Goal: Transaction & Acquisition: Purchase product/service

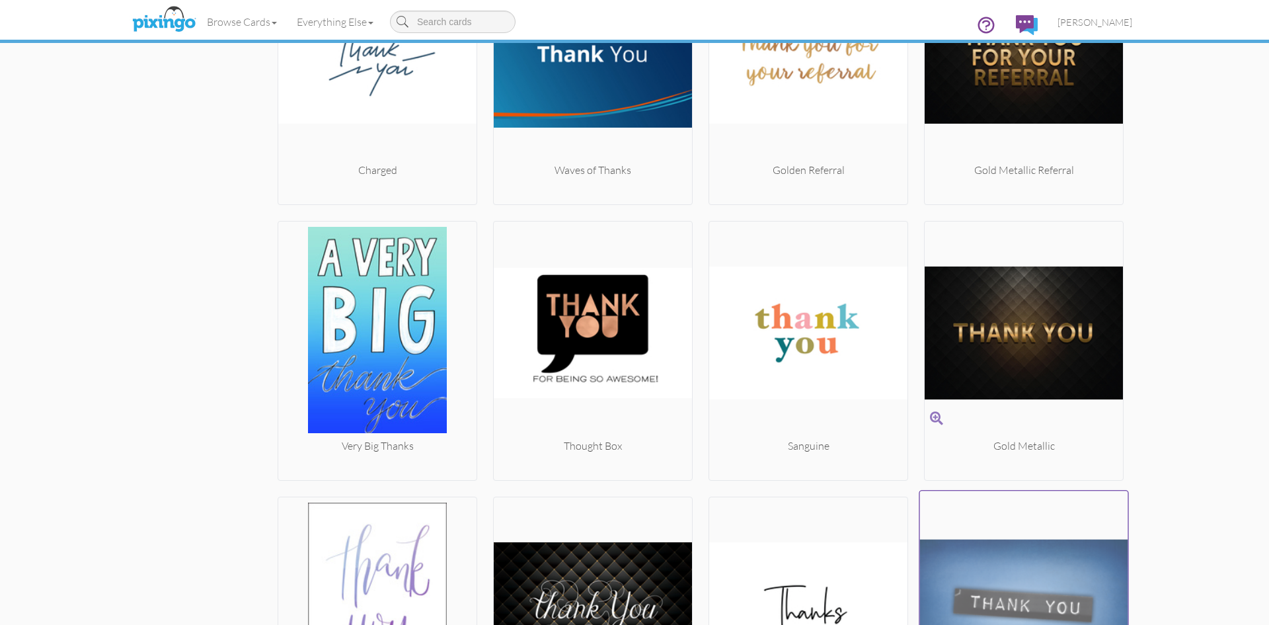
scroll to position [3290, 0]
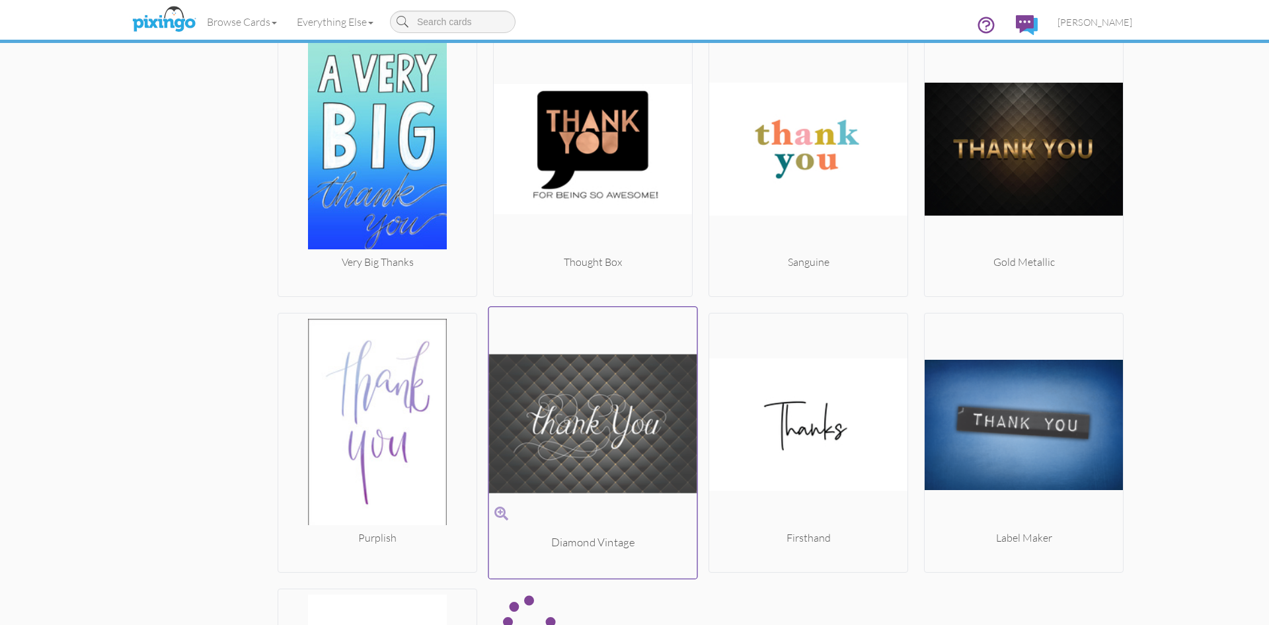
click at [568, 470] on img at bounding box center [593, 424] width 208 height 222
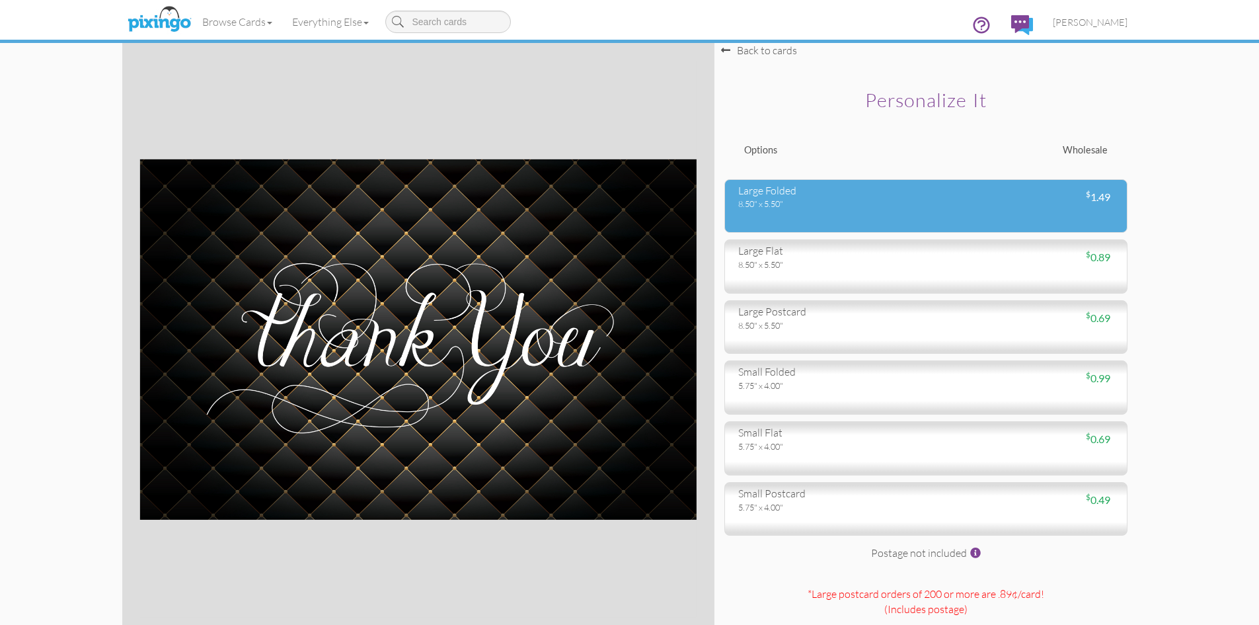
click at [927, 204] on div "$ 1.49" at bounding box center [1025, 197] width 198 height 15
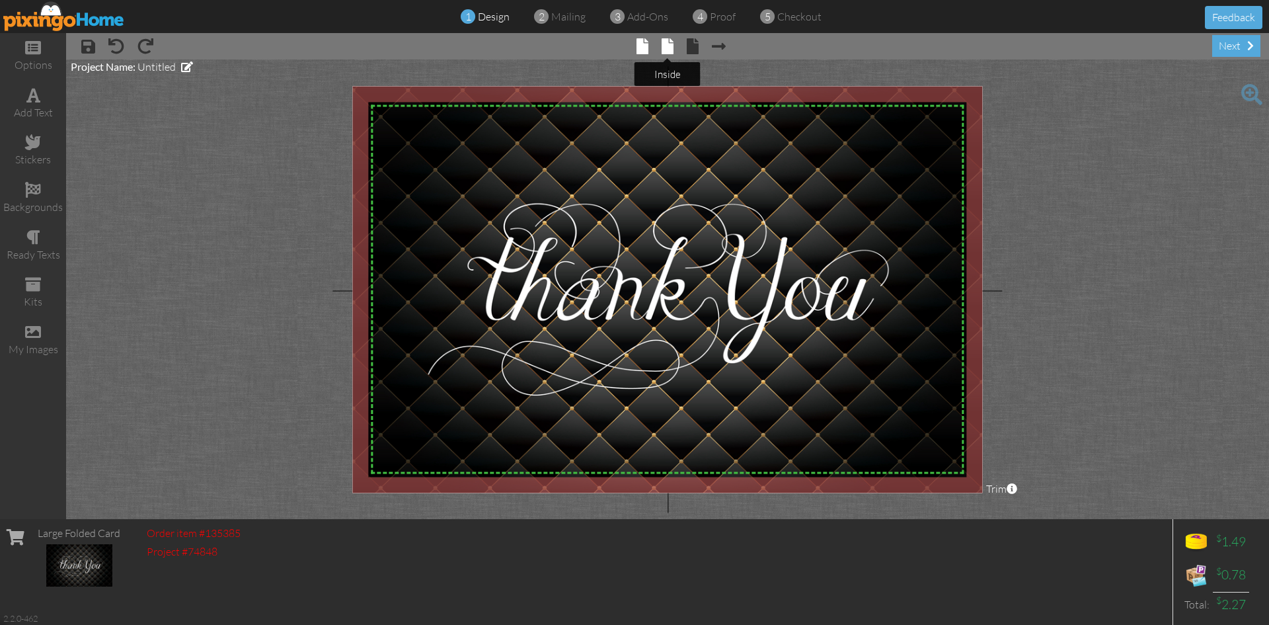
click at [663, 45] on span at bounding box center [668, 46] width 12 height 16
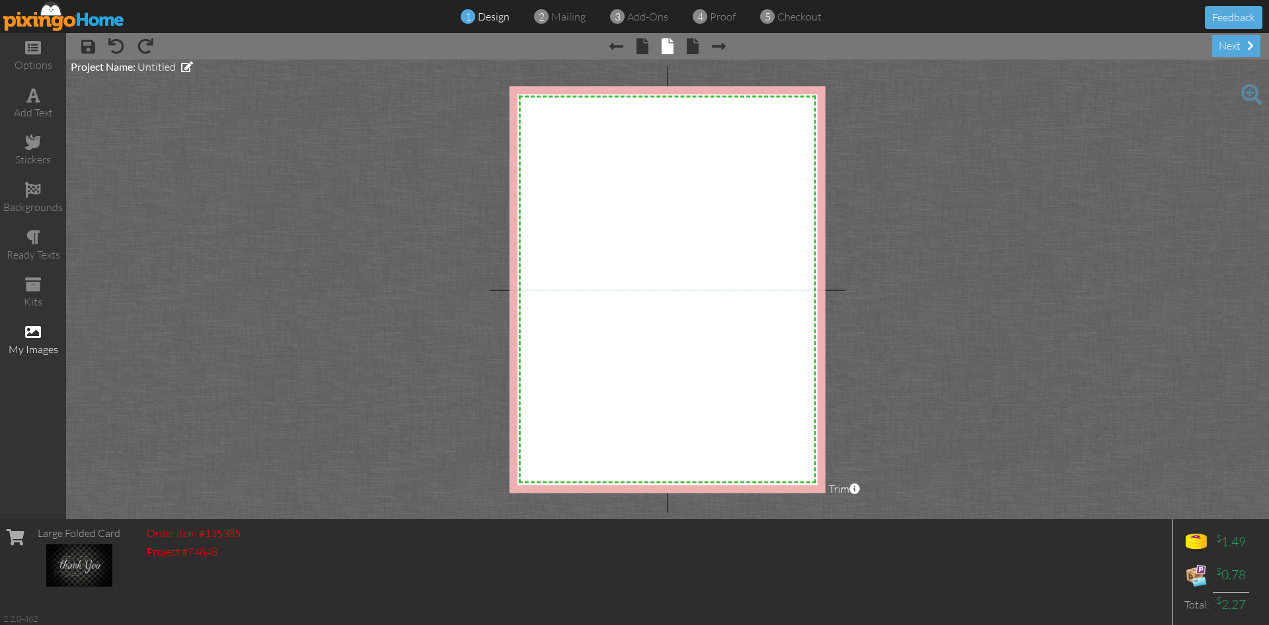
click at [24, 332] on div "my images" at bounding box center [33, 340] width 66 height 46
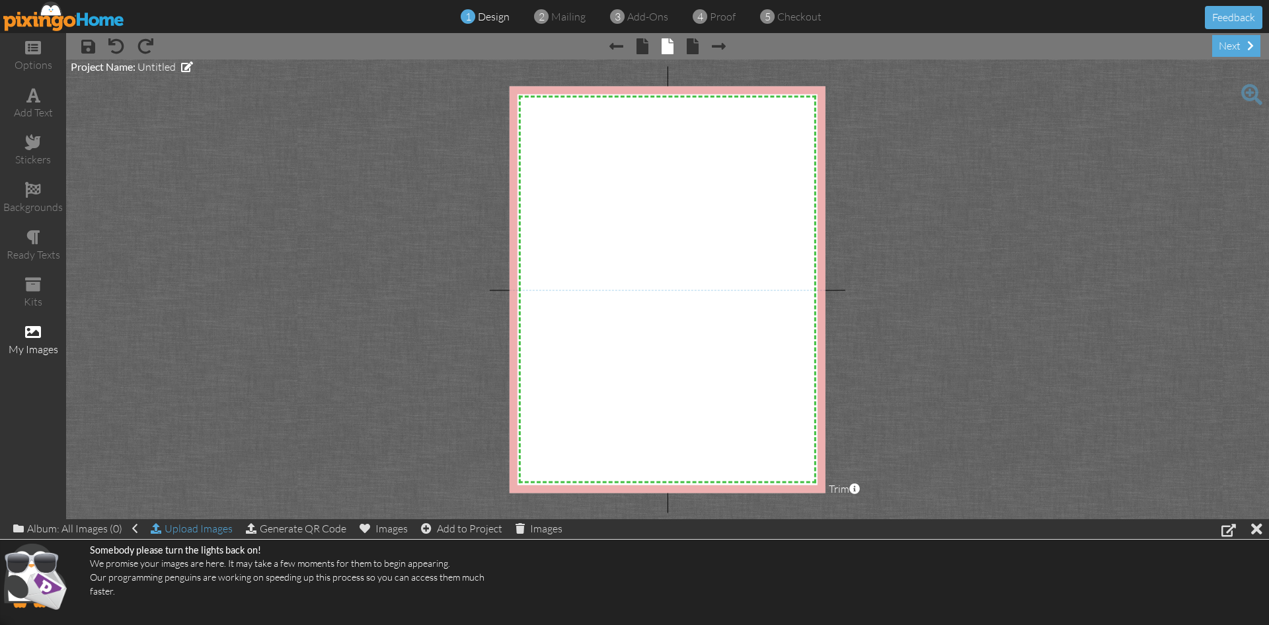
click at [202, 531] on div "Upload Images" at bounding box center [192, 528] width 82 height 19
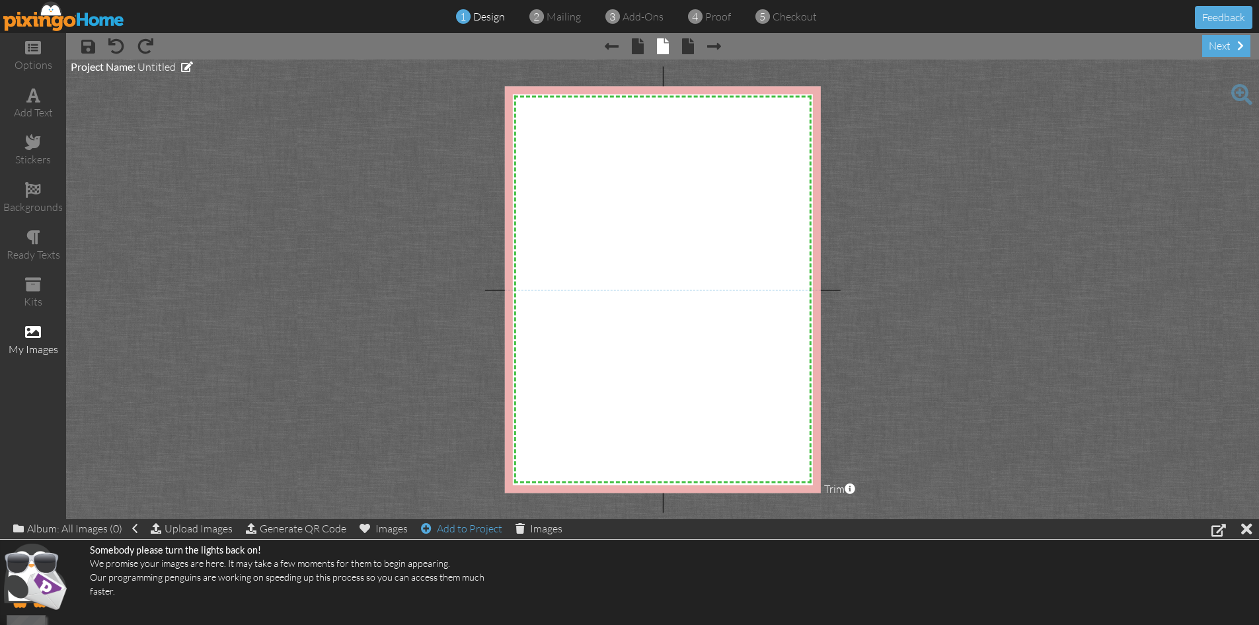
click at [467, 528] on div "Add to Project" at bounding box center [461, 528] width 81 height 19
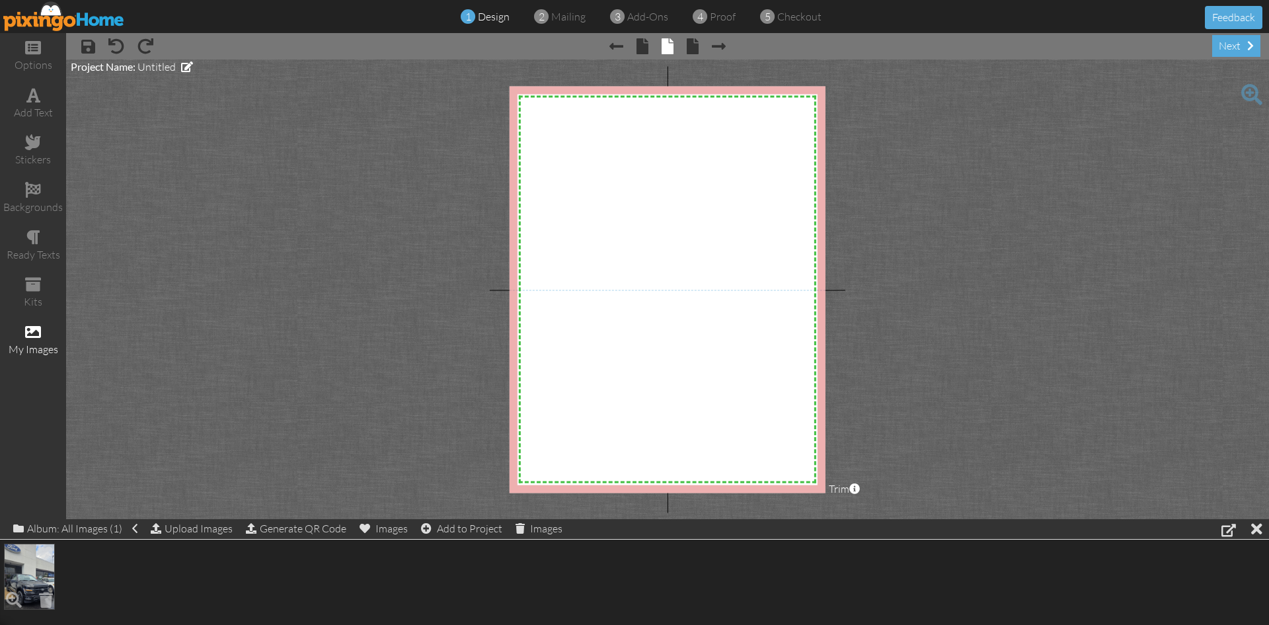
click at [23, 577] on img at bounding box center [29, 576] width 51 height 66
click at [502, 529] on div "(1) Add to Project" at bounding box center [481, 528] width 94 height 19
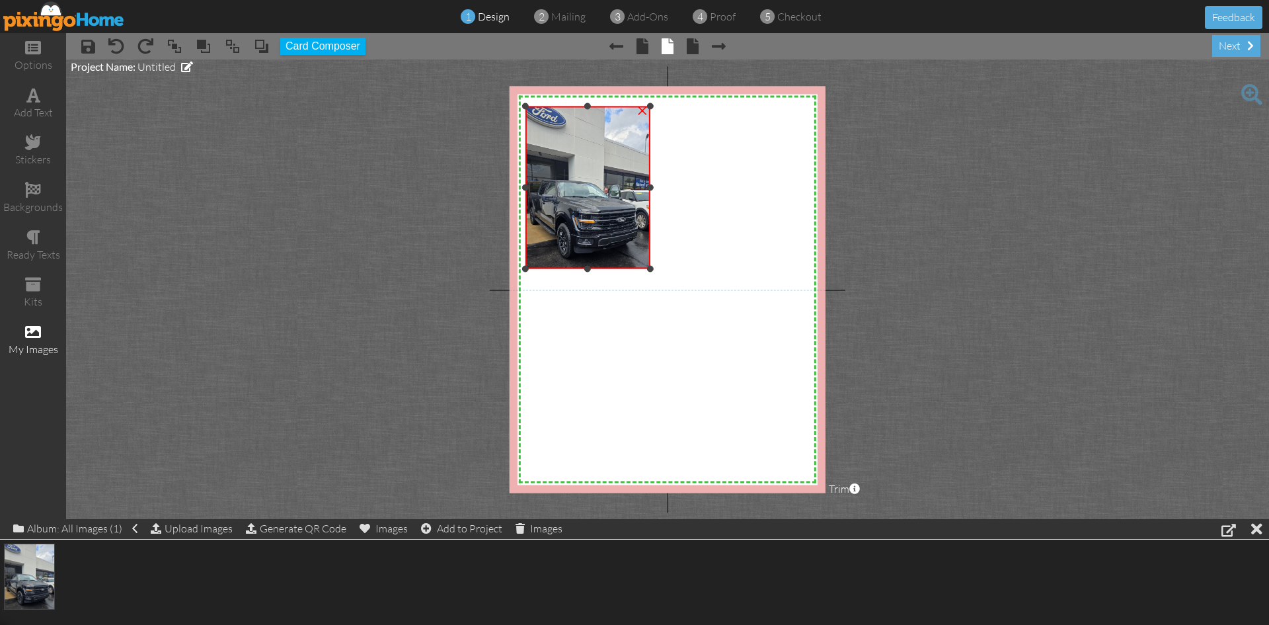
drag, startPoint x: 650, startPoint y: 187, endPoint x: 832, endPoint y: 187, distance: 182.4
click at [832, 187] on project-studio-wrapper "X X X X X X X X X X X X X X X X X X X X X X X X X X X X X X X X X X X X X X X X…" at bounding box center [667, 288] width 1203 height 459
drag, startPoint x: 650, startPoint y: 186, endPoint x: 806, endPoint y: 191, distance: 156.1
click at [805, 191] on div "X X X X X X X X X X X X X X X X X X X X X X X X X X X X X X X X X X X X X X X X…" at bounding box center [668, 289] width 316 height 406
drag, startPoint x: 588, startPoint y: 268, endPoint x: 590, endPoint y: 287, distance: 19.2
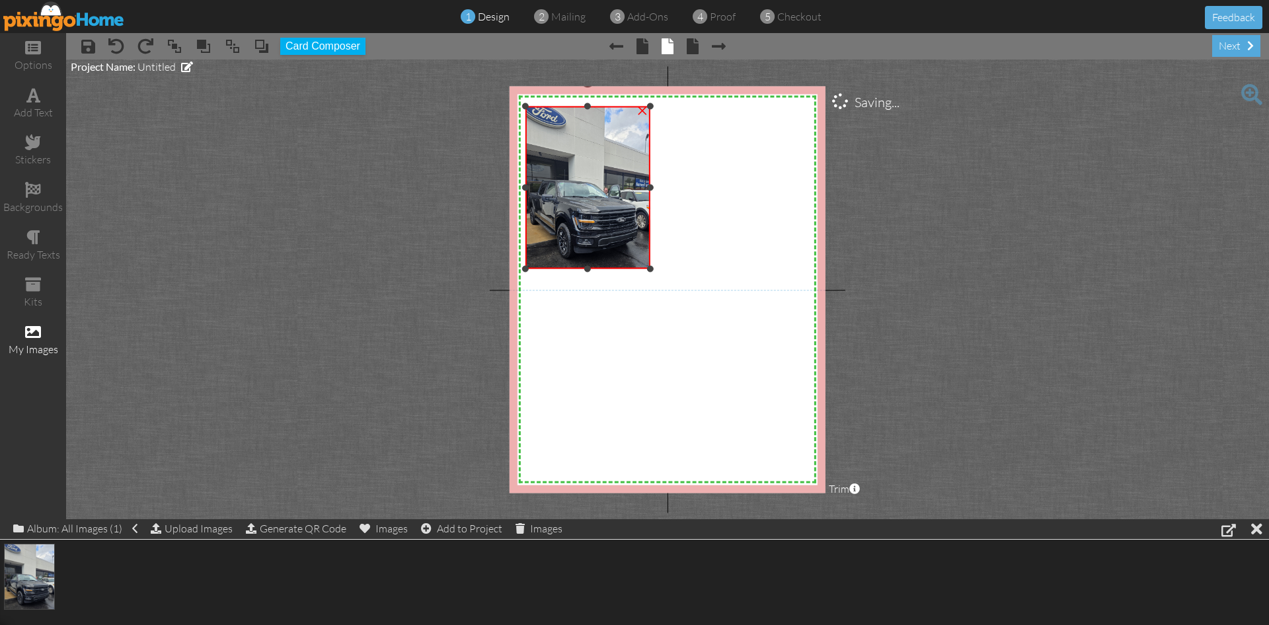
click at [590, 287] on div "X X X X X X X X X X X X X X X X X X X X X X X X X X X X X X X X X X X X X X X X…" at bounding box center [668, 289] width 316 height 406
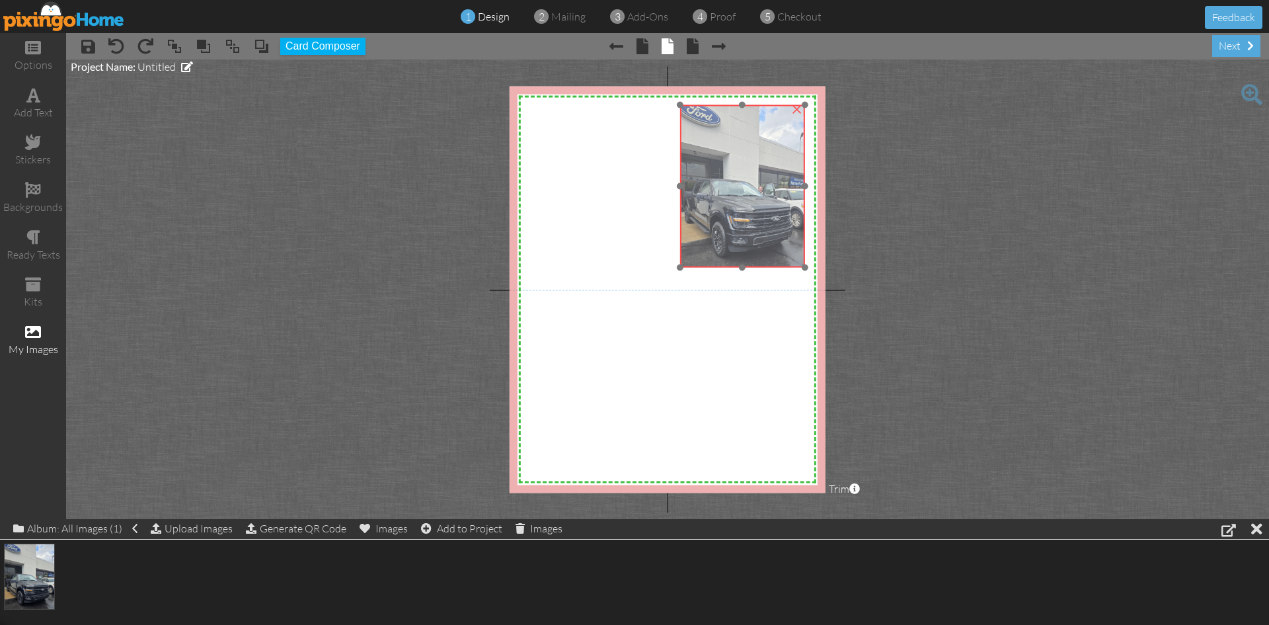
drag, startPoint x: 600, startPoint y: 186, endPoint x: 755, endPoint y: 185, distance: 154.7
click at [755, 185] on img at bounding box center [742, 186] width 125 height 163
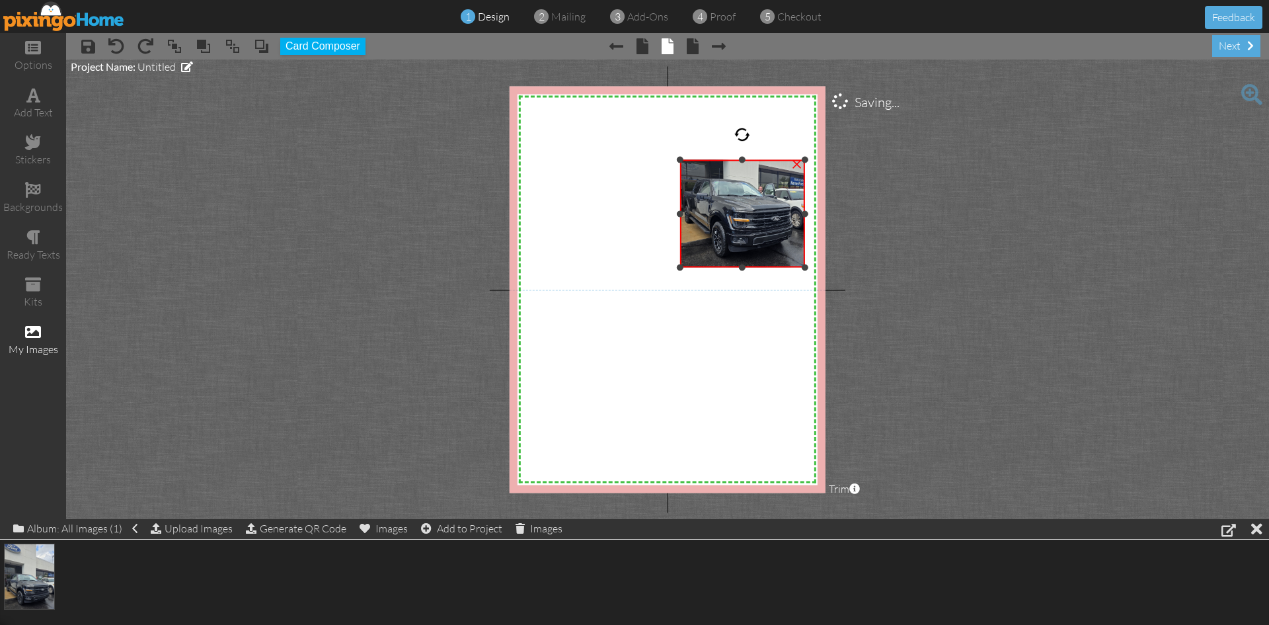
drag, startPoint x: 744, startPoint y: 104, endPoint x: 746, endPoint y: 159, distance: 54.9
click at [746, 160] on div "×" at bounding box center [742, 214] width 125 height 108
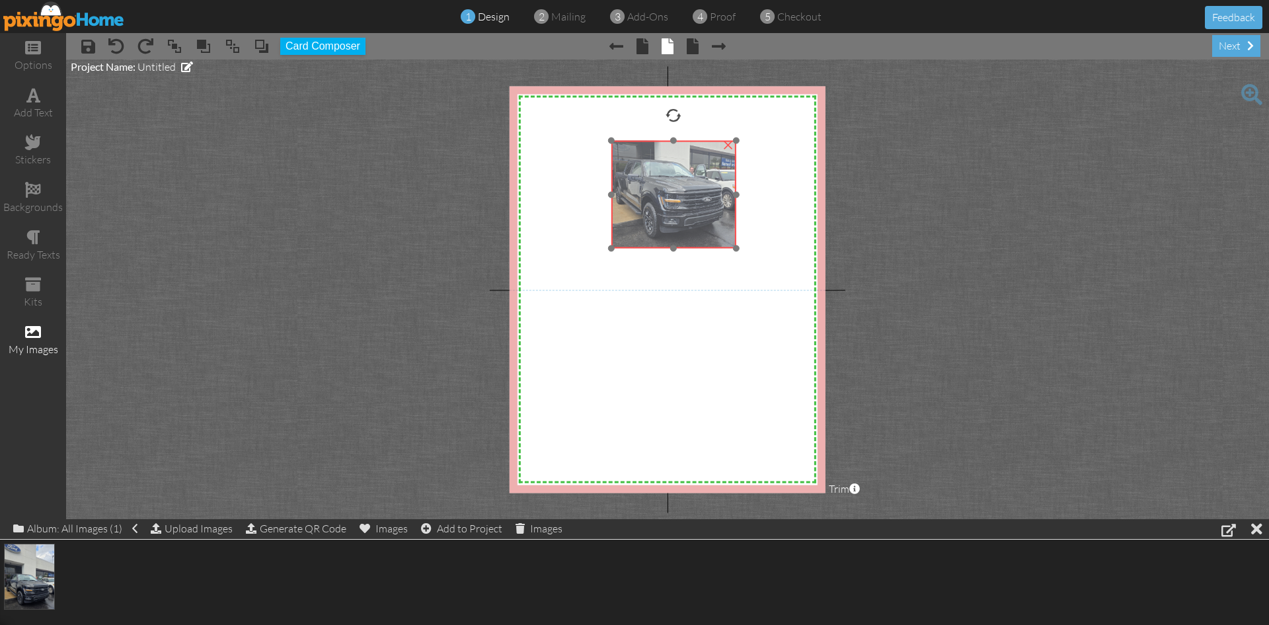
drag, startPoint x: 749, startPoint y: 218, endPoint x: 677, endPoint y: 199, distance: 73.9
click at [677, 199] on img at bounding box center [673, 167] width 125 height 163
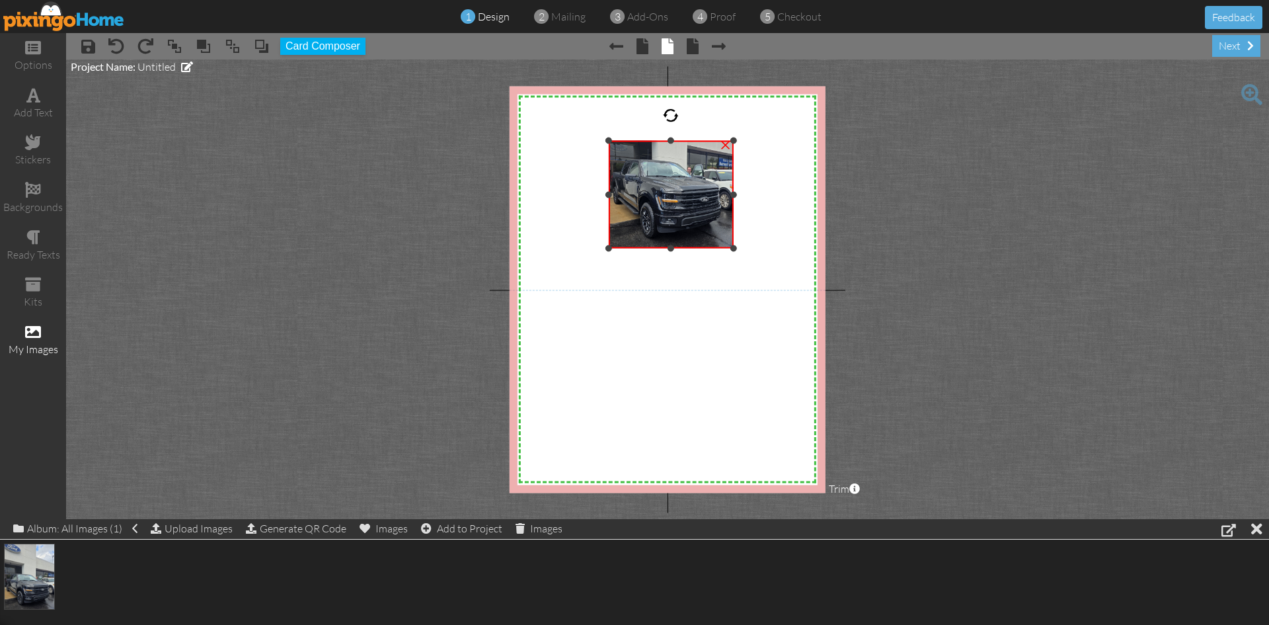
drag, startPoint x: 733, startPoint y: 195, endPoint x: 763, endPoint y: 199, distance: 30.7
click at [763, 199] on div "X X X X X X X X X X X X X X X X X X X X X X X X X X X X X X X X X X X X X X X X…" at bounding box center [668, 289] width 316 height 406
click at [30, 95] on span at bounding box center [33, 95] width 14 height 16
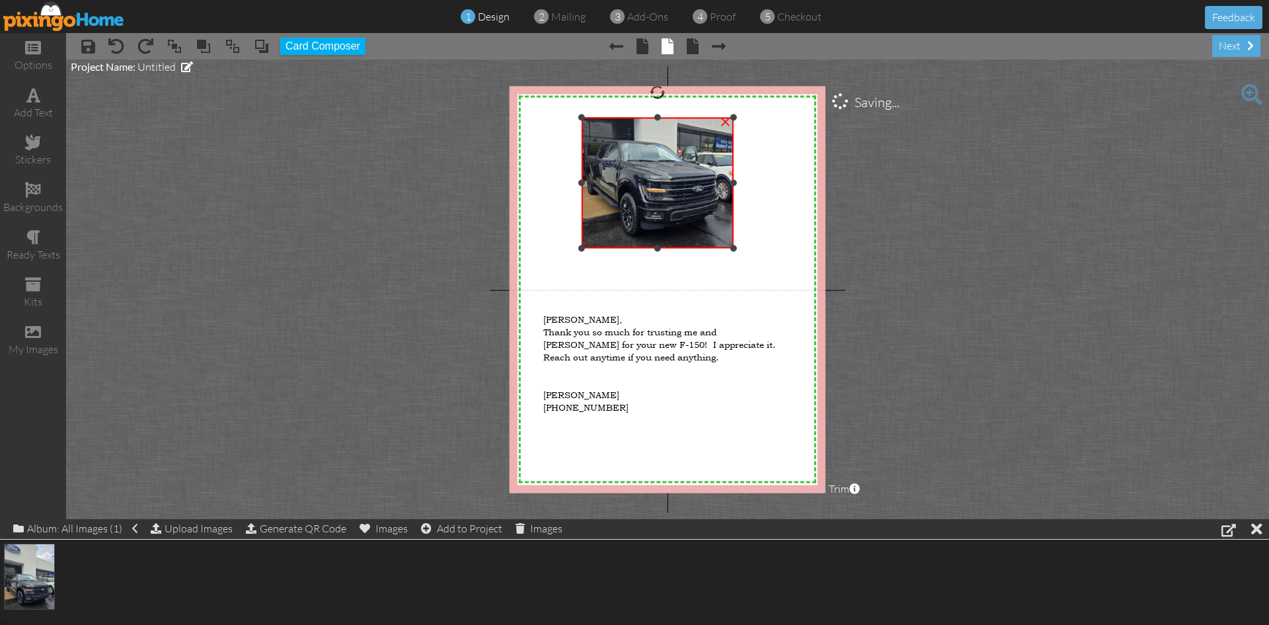
drag, startPoint x: 610, startPoint y: 140, endPoint x: 566, endPoint y: 117, distance: 50.0
click at [566, 117] on div "X X X X X X X X X X X X X X X X X X X X X X X X X X X X X X X X X X X X X X X X…" at bounding box center [668, 289] width 316 height 406
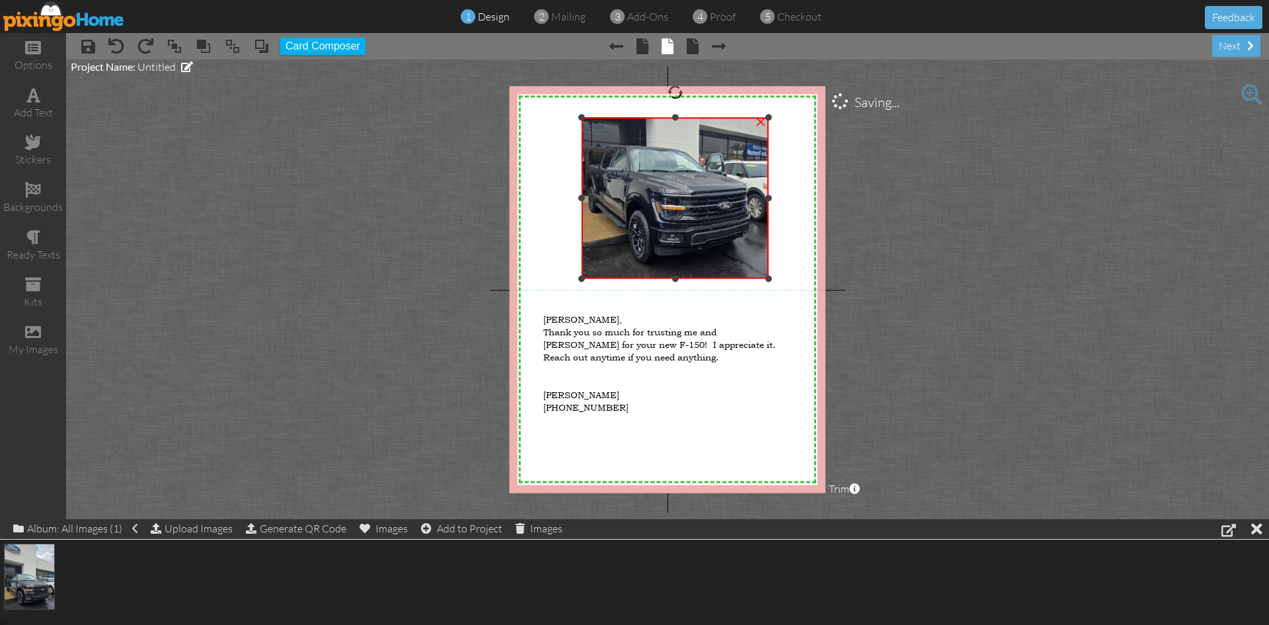
drag, startPoint x: 734, startPoint y: 249, endPoint x: 793, endPoint y: 279, distance: 66.2
click at [793, 279] on div "X X X X X X X X X X X X X X X X X X X X X X X X X X X X X X X X X X X X X X X X…" at bounding box center [668, 289] width 316 height 406
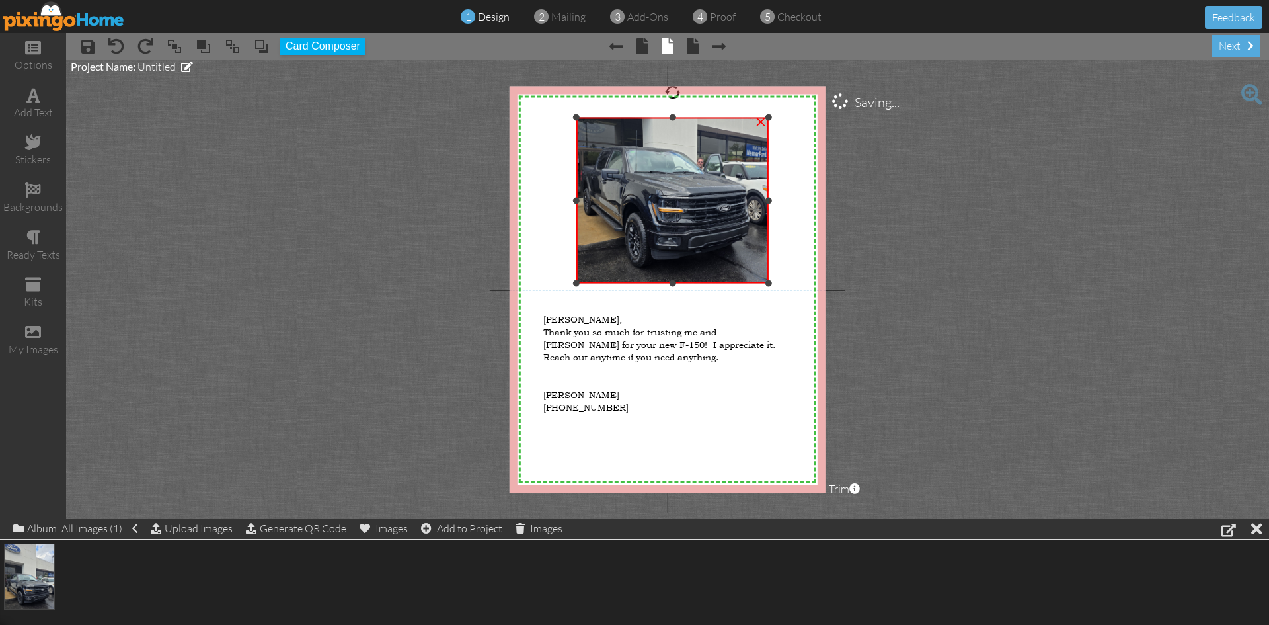
drag, startPoint x: 582, startPoint y: 278, endPoint x: 559, endPoint y: 282, distance: 23.6
click at [559, 282] on div "X X X X X X X X X X X X X X X X X X X X X X X X X X X X X X X X X X X X X X X X…" at bounding box center [668, 289] width 316 height 406
drag, startPoint x: 673, startPoint y: 117, endPoint x: 672, endPoint y: 105, distance: 11.9
click at [672, 105] on div at bounding box center [672, 105] width 7 height 7
drag, startPoint x: 768, startPoint y: 195, endPoint x: 804, endPoint y: 192, distance: 35.8
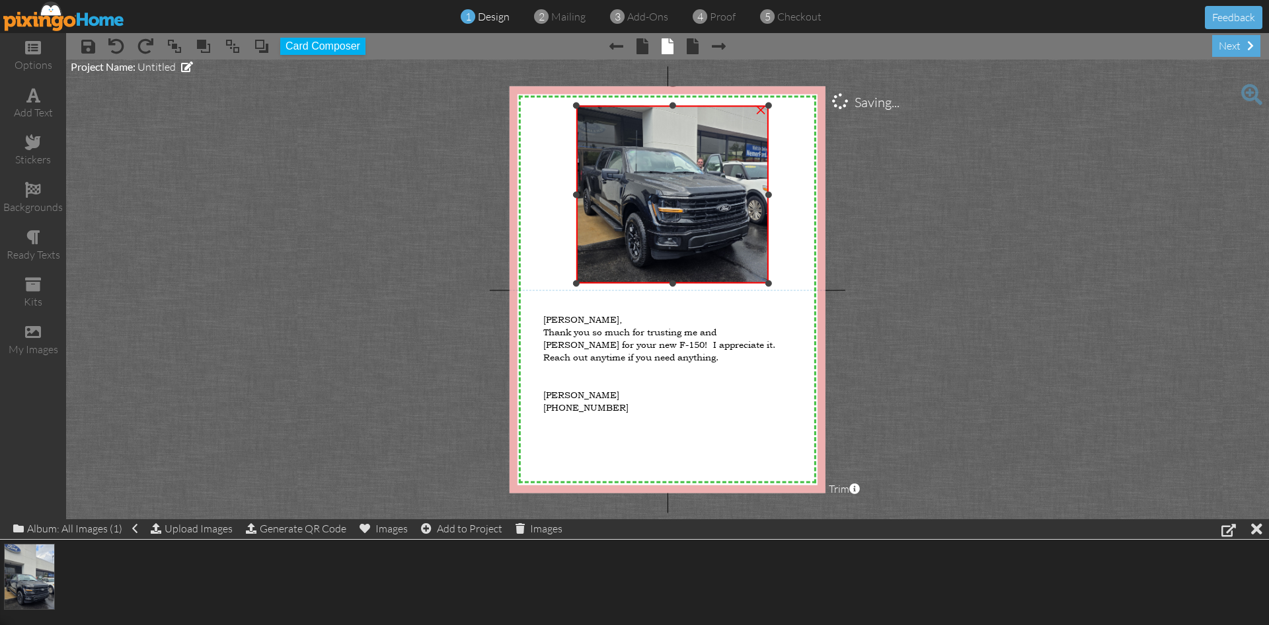
click at [812, 194] on div "X X X X X X X X X X X X X X X X X X X X X X X X X X X X X X X X X X X X X X X X…" at bounding box center [668, 289] width 316 height 406
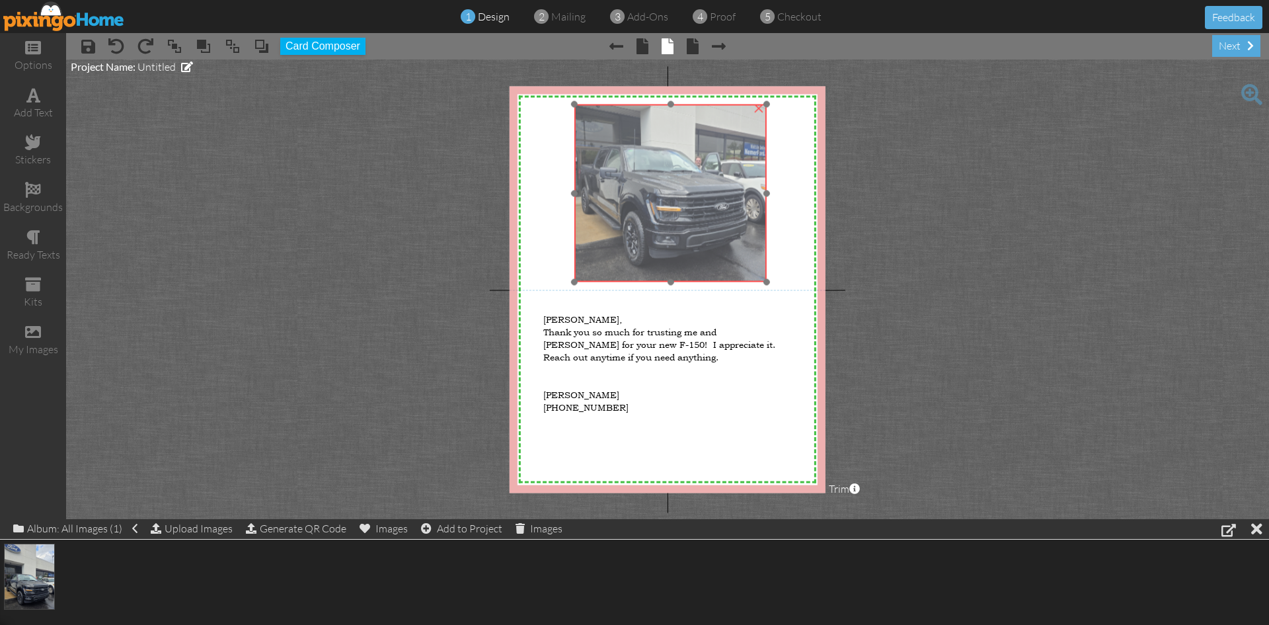
click at [679, 199] on img at bounding box center [670, 157] width 192 height 251
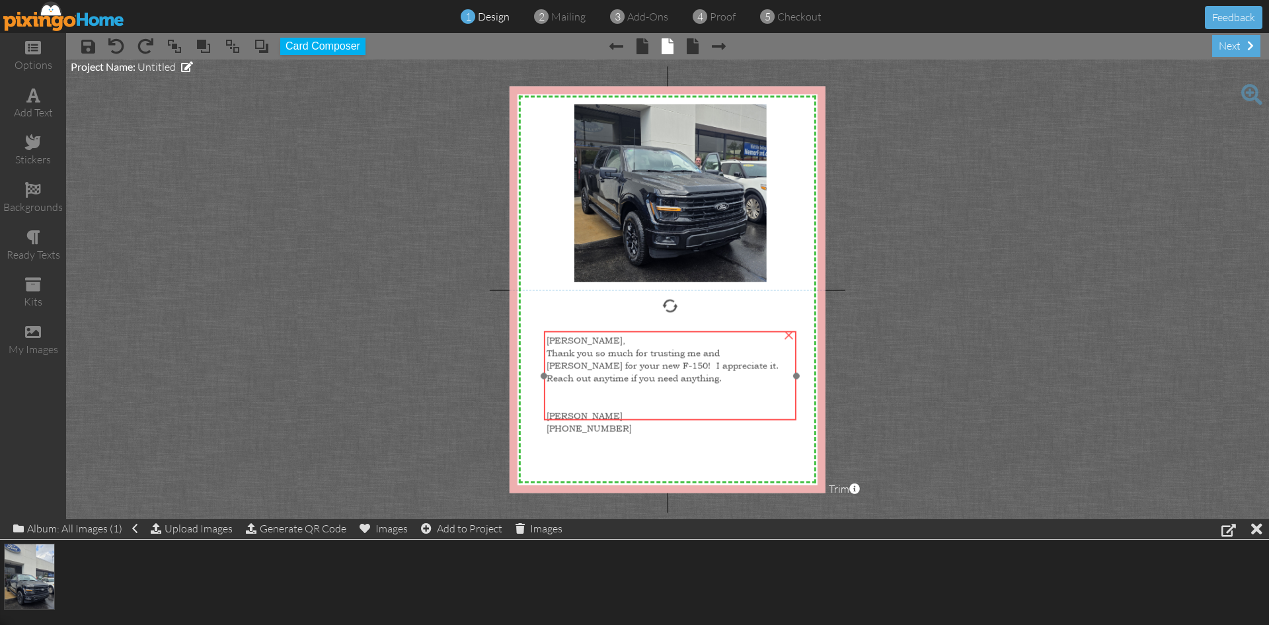
drag, startPoint x: 627, startPoint y: 378, endPoint x: 628, endPoint y: 389, distance: 11.3
click at [628, 396] on div at bounding box center [670, 402] width 248 height 13
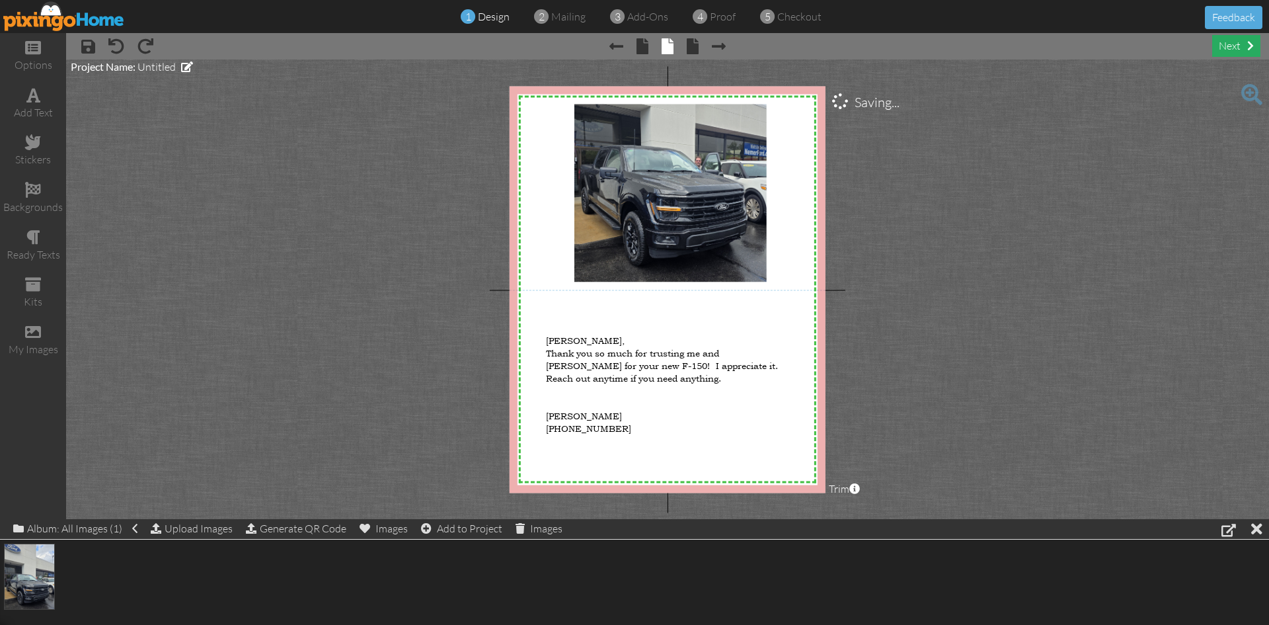
click at [1235, 51] on div "next" at bounding box center [1236, 46] width 48 height 22
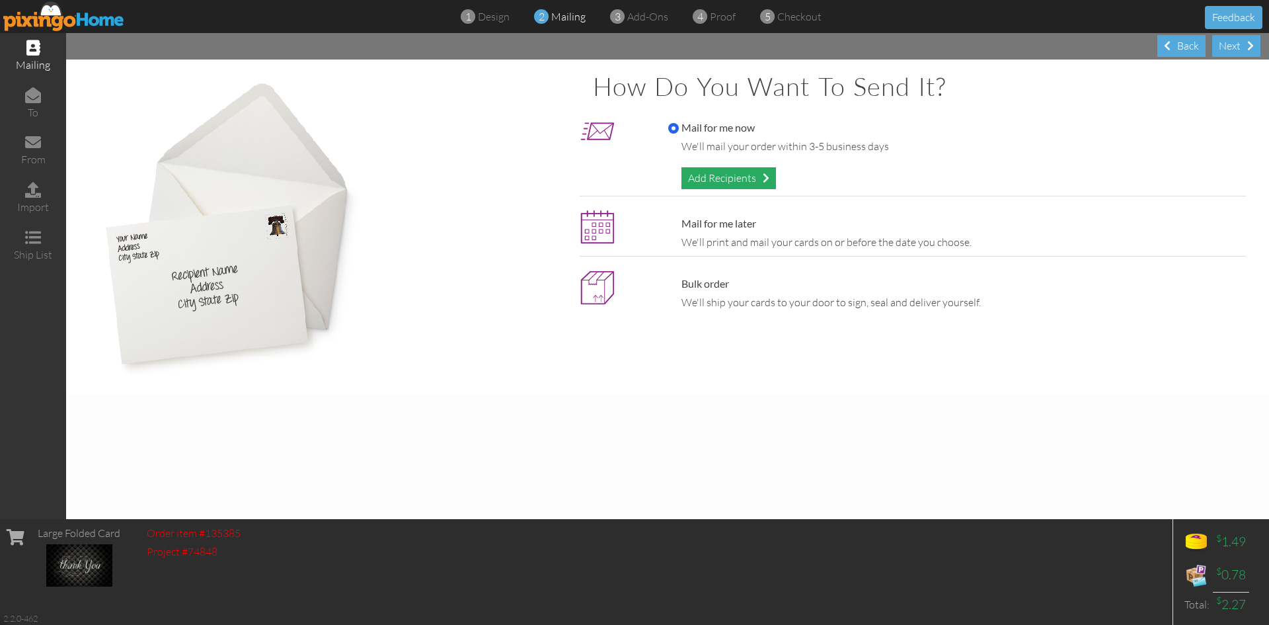
click at [746, 172] on div "Add Recipients" at bounding box center [728, 178] width 95 height 22
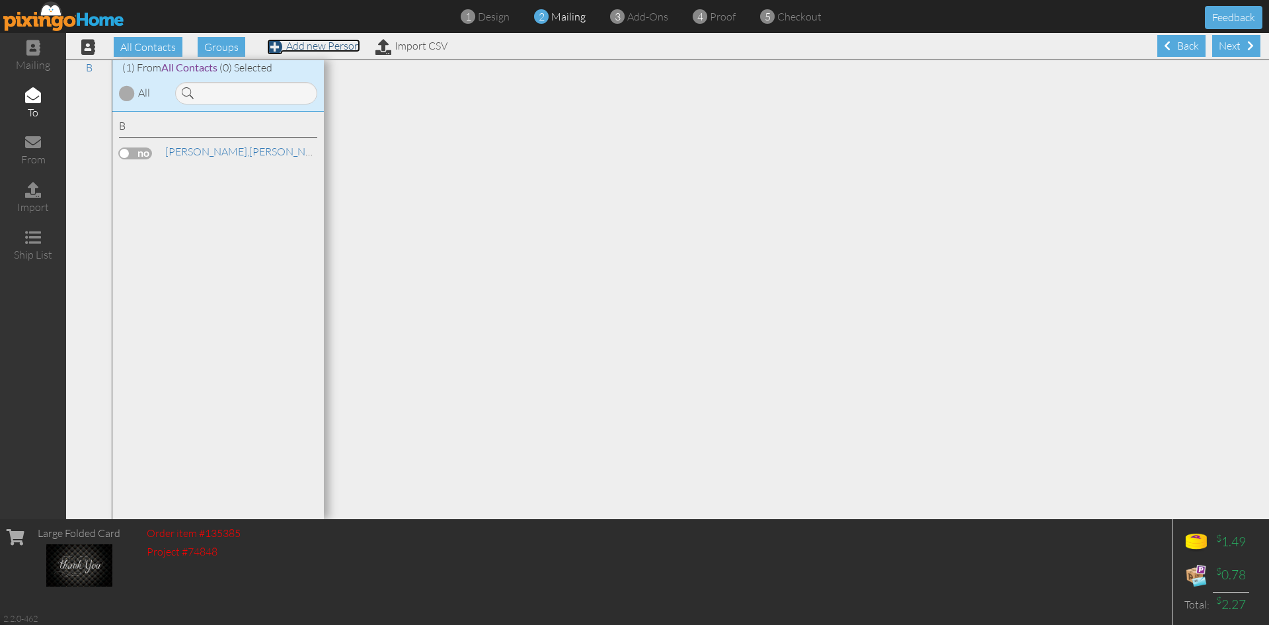
click at [315, 44] on link "Add new Person" at bounding box center [313, 45] width 93 height 13
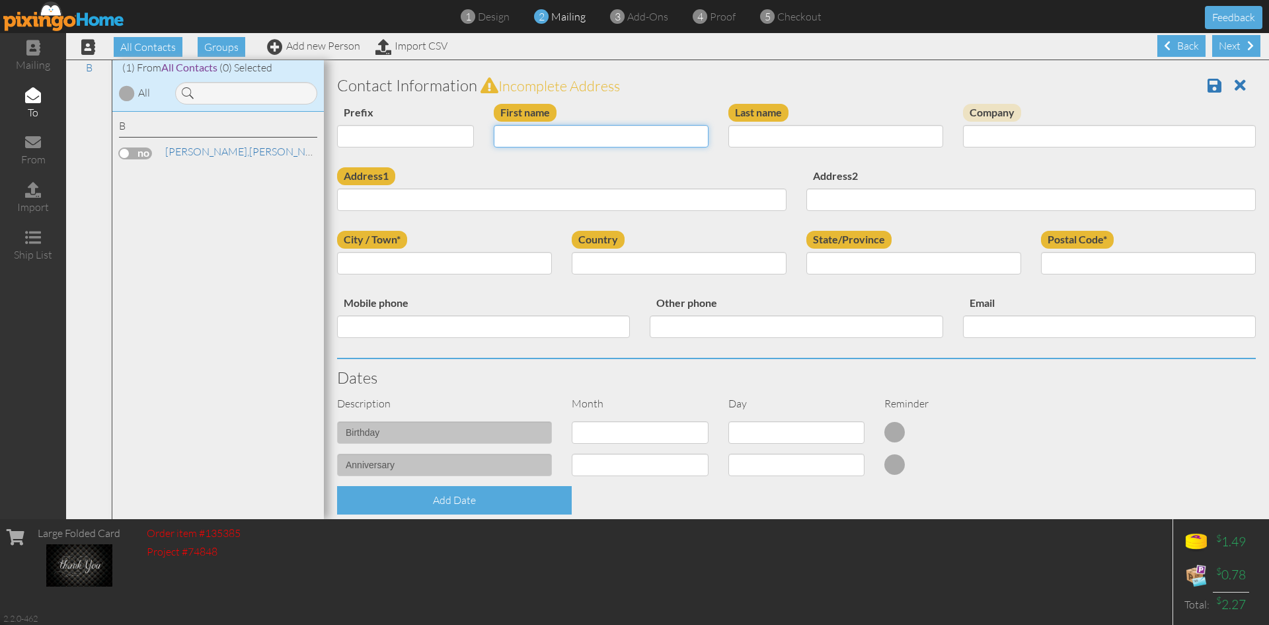
click at [530, 134] on input "First name" at bounding box center [601, 136] width 215 height 22
type input "[PERSON_NAME]"
paste input "[STREET_ADDRESS]"
drag, startPoint x: 404, startPoint y: 199, endPoint x: 455, endPoint y: 203, distance: 51.0
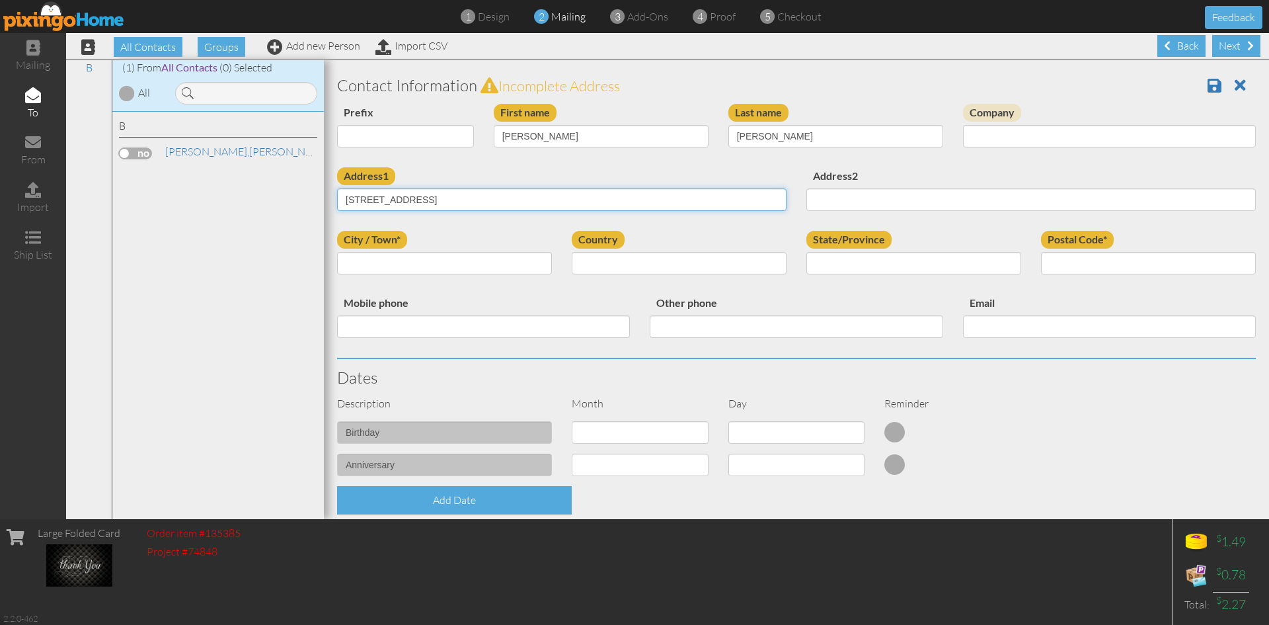
click at [457, 203] on input "[STREET_ADDRESS]" at bounding box center [561, 199] width 449 height 22
type input "[STREET_ADDRESS]"
type input "Ballston Spa"
drag, startPoint x: 407, startPoint y: 197, endPoint x: 420, endPoint y: 200, distance: 13.0
click at [420, 200] on input "[STREET_ADDRESS]" at bounding box center [561, 199] width 449 height 22
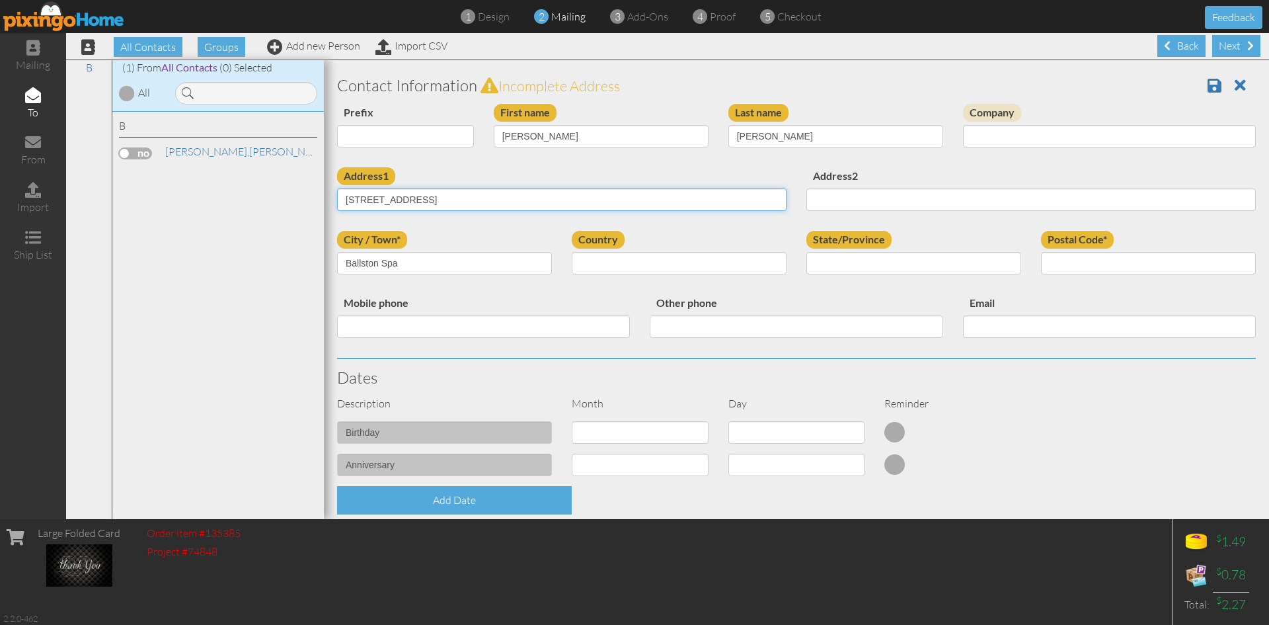
type input "[STREET_ADDRESS]"
type input "NY"
drag, startPoint x: 442, startPoint y: 198, endPoint x: 411, endPoint y: 198, distance: 30.4
click at [411, 198] on input "[STREET_ADDRESS]" at bounding box center [561, 199] width 449 height 22
type input "[STREET_ADDRESS]"
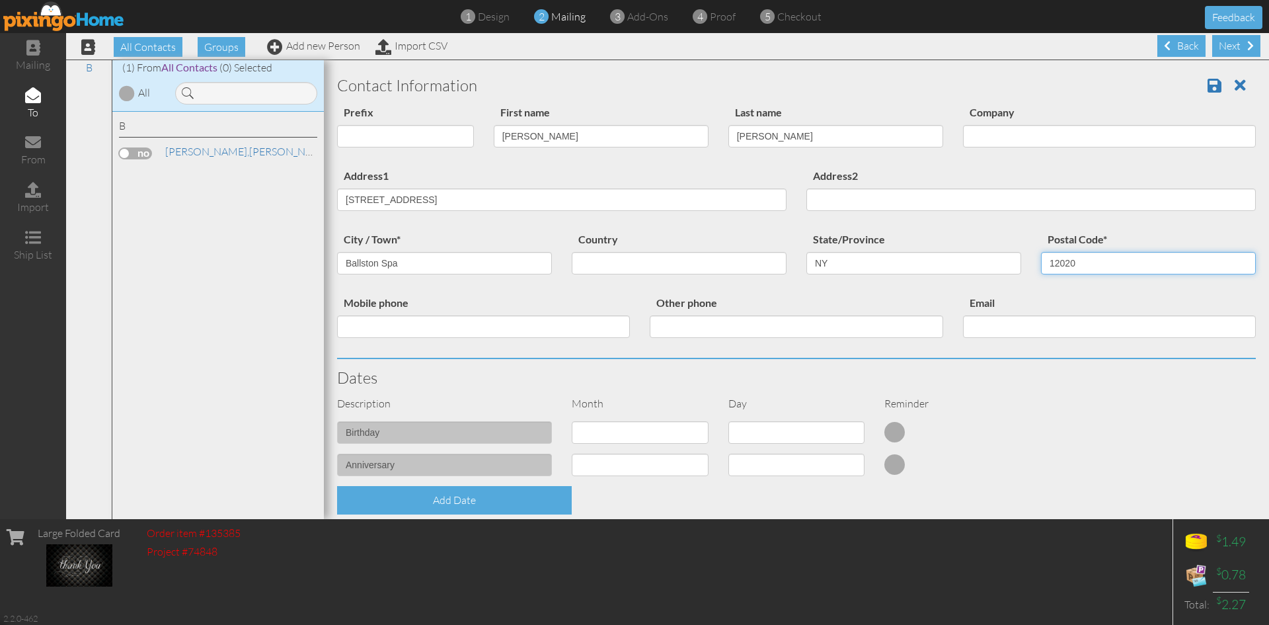
type input "12020"
click at [440, 198] on input "[STREET_ADDRESS]" at bounding box center [561, 199] width 449 height 22
type input "[STREET_ADDRESS]"
click at [772, 265] on select "[GEOGRAPHIC_DATA] -------------- [GEOGRAPHIC_DATA] [GEOGRAPHIC_DATA] [GEOGRAPHI…" at bounding box center [679, 263] width 215 height 22
select select "object:668"
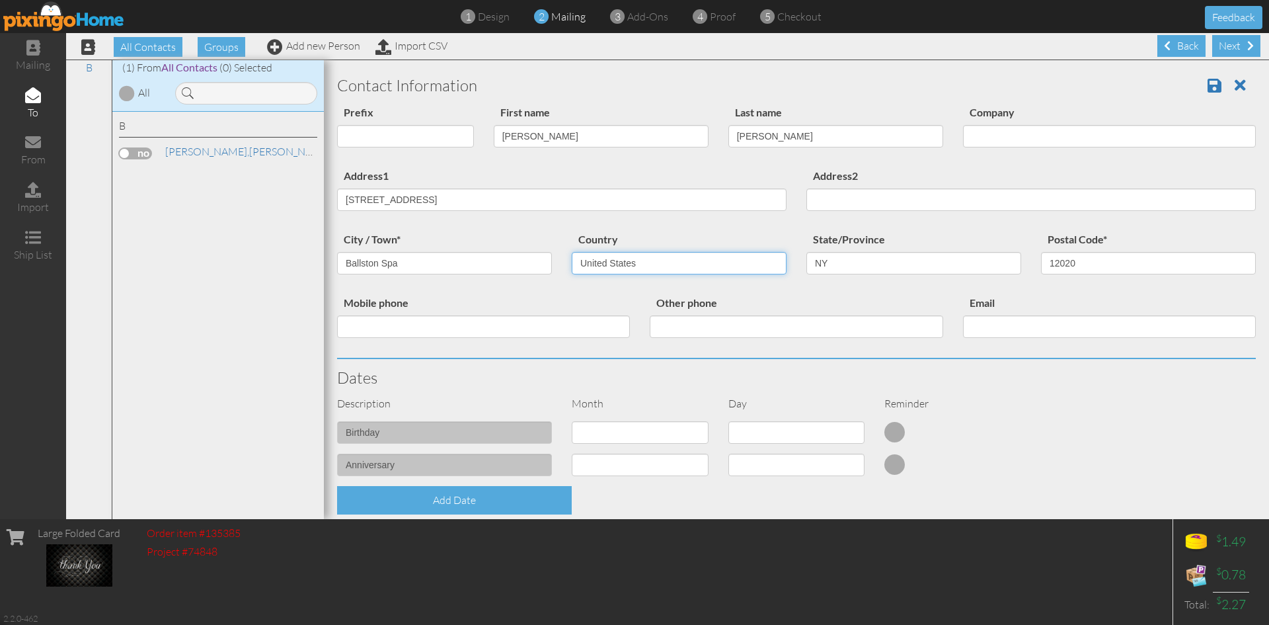
click at [572, 252] on select "[GEOGRAPHIC_DATA] -------------- [GEOGRAPHIC_DATA] [GEOGRAPHIC_DATA] [GEOGRAPHI…" at bounding box center [679, 263] width 215 height 22
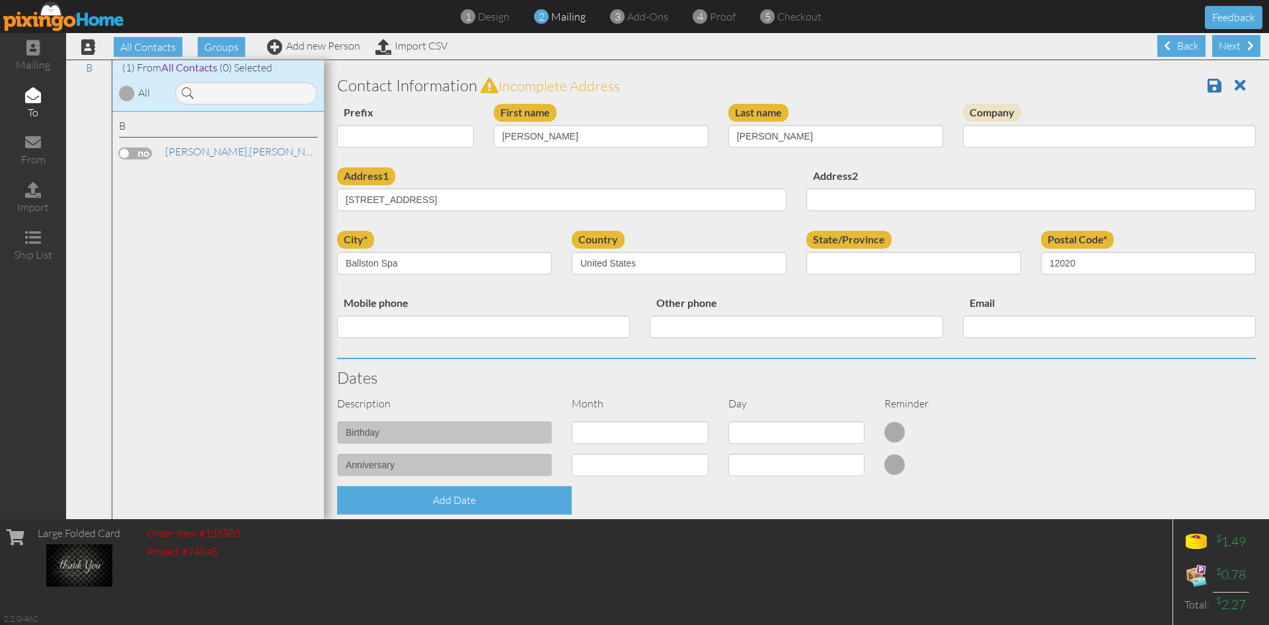
click at [962, 178] on div "Address2" at bounding box center [1030, 194] width 469 height 54
click at [684, 167] on div "Prefix Dr. Mr. Mrs. First name [PERSON_NAME] Last name [PERSON_NAME] Company" at bounding box center [796, 135] width 939 height 63
click at [346, 197] on input "[STREET_ADDRESS]" at bounding box center [561, 199] width 449 height 22
click at [416, 200] on input "[STREET_ADDRESS]" at bounding box center [561, 199] width 449 height 22
type input "[STREET_ADDRESS]"
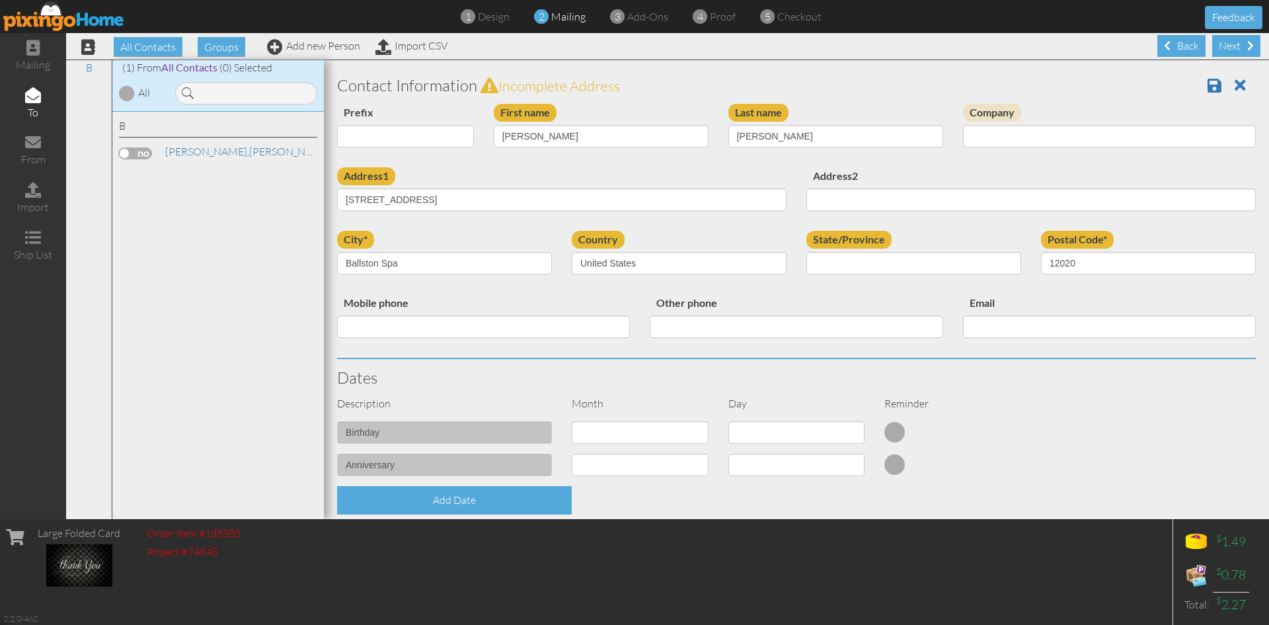
click at [443, 306] on div "Mobile phone" at bounding box center [483, 321] width 313 height 54
click at [941, 259] on select "AA (Military) AE (Military) [US_STATE] [US_STATE] [US_STATE] AP (Military) [US_…" at bounding box center [913, 263] width 215 height 22
select select "object:953"
click at [806, 252] on select "AA (Military) AE (Military) [US_STATE] [US_STATE] [US_STATE] AP (Military) [US_…" at bounding box center [913, 263] width 215 height 22
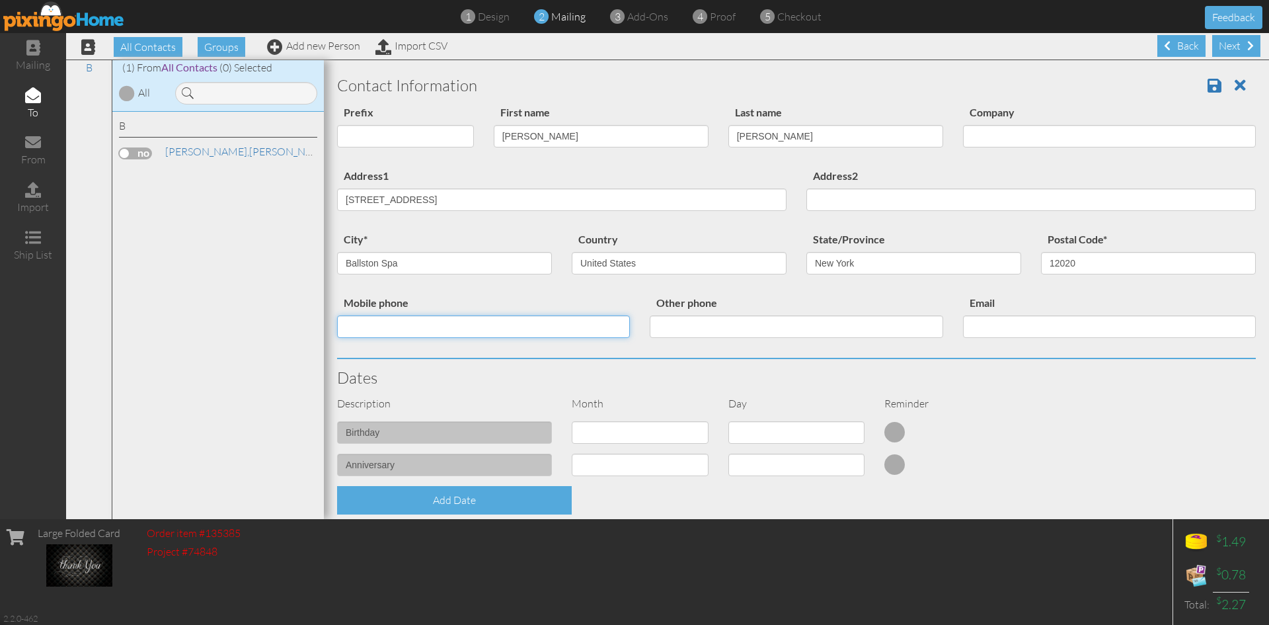
click at [398, 329] on input "Mobile phone" at bounding box center [483, 326] width 293 height 22
paste input "[PHONE_NUMBER]"
type input "[PHONE_NUMBER]"
click at [1061, 418] on div "Description Month Day Reminder" at bounding box center [796, 408] width 939 height 25
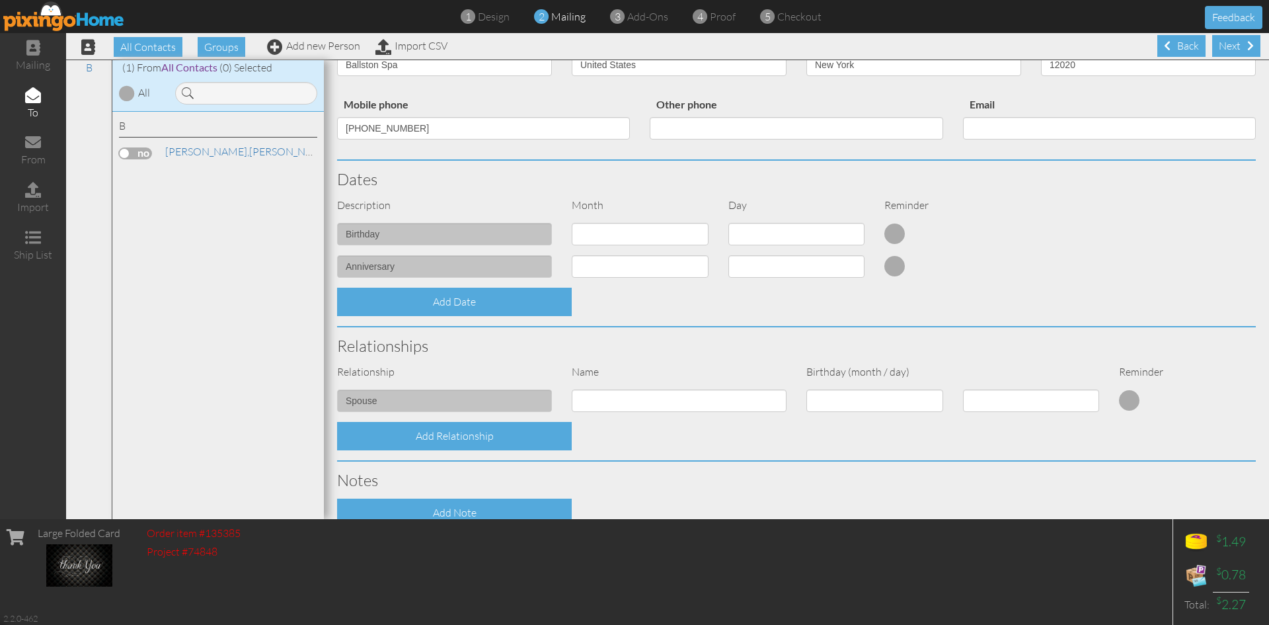
scroll to position [264, 0]
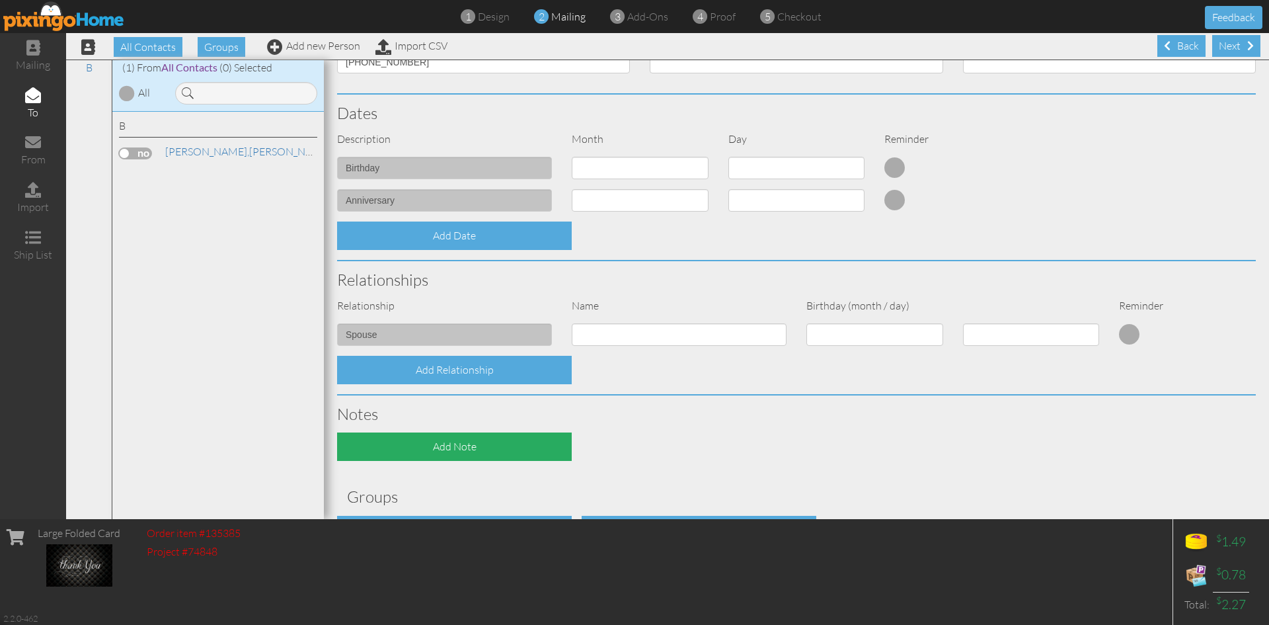
click at [436, 449] on div "Add Note" at bounding box center [454, 446] width 235 height 28
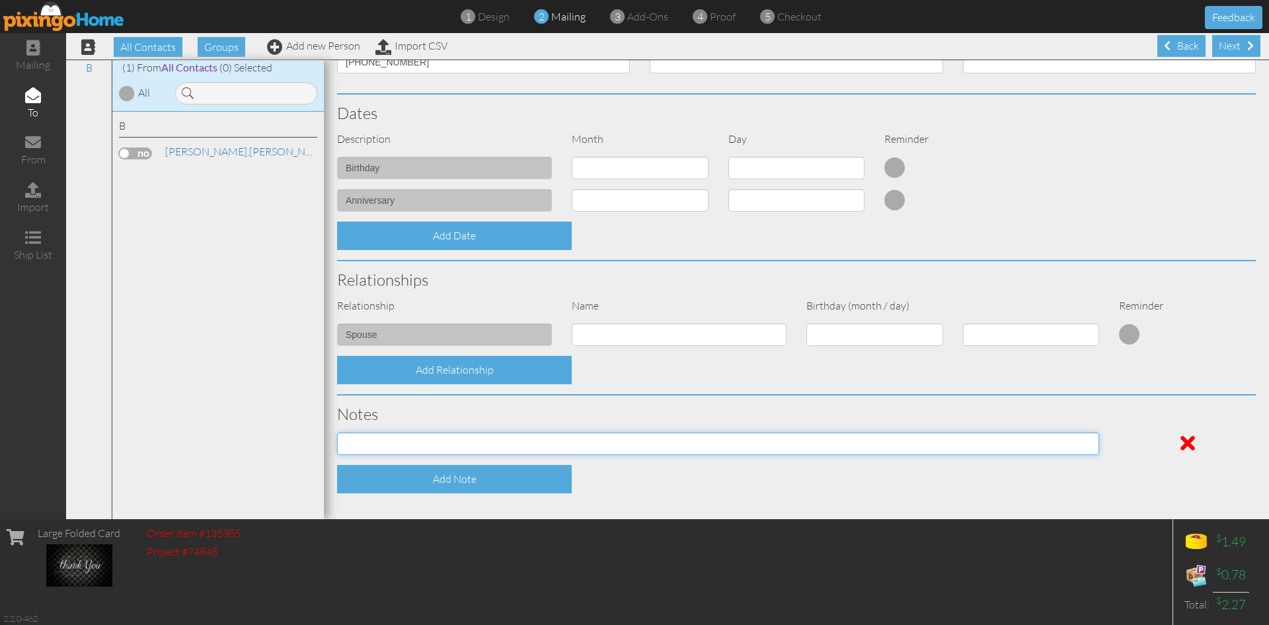
click at [481, 443] on input at bounding box center [718, 443] width 762 height 22
type input "P"
click at [510, 443] on input "Leased a 25 XLT F-150 from me in Auggust 2025." at bounding box center [718, 443] width 762 height 22
type input "Leased a 25 XLT F-150 from me in [DATE]."
click at [742, 469] on div "Add Note" at bounding box center [796, 479] width 939 height 28
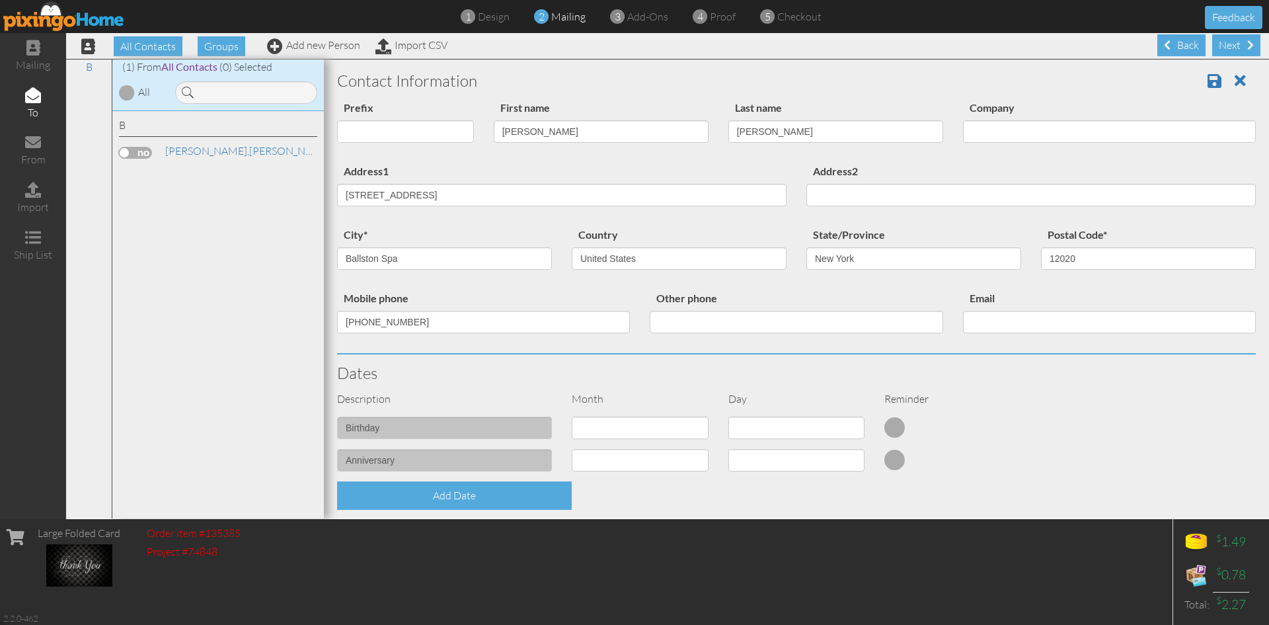
scroll to position [0, 0]
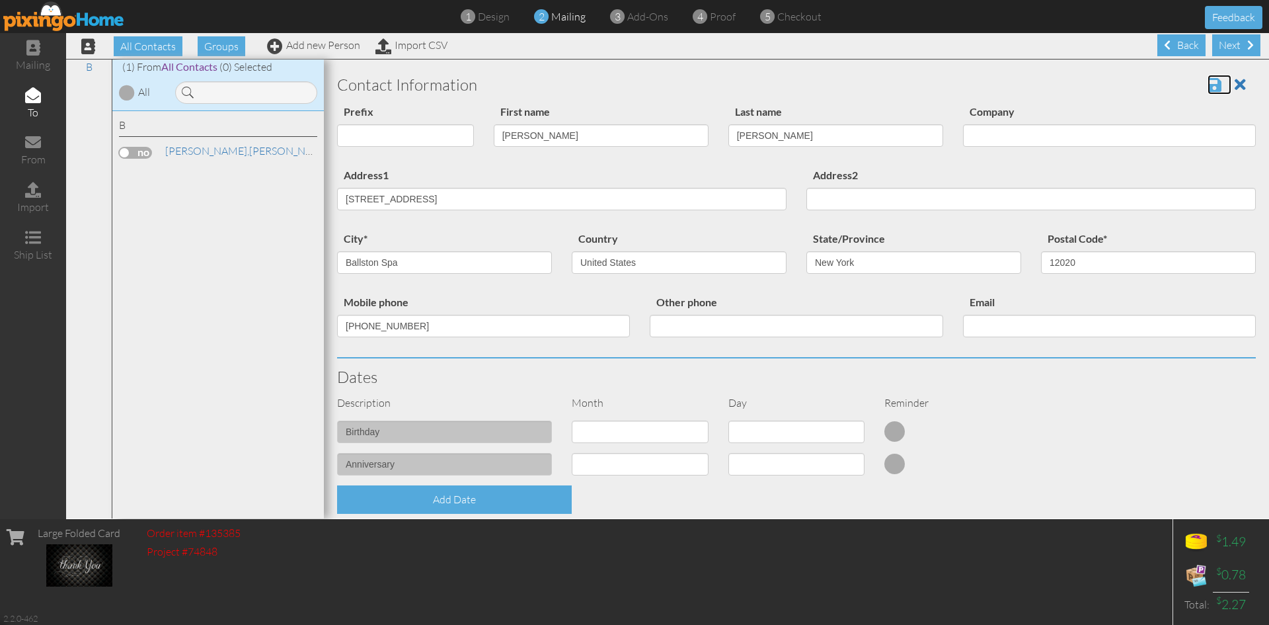
click at [1208, 84] on span at bounding box center [1215, 85] width 14 height 16
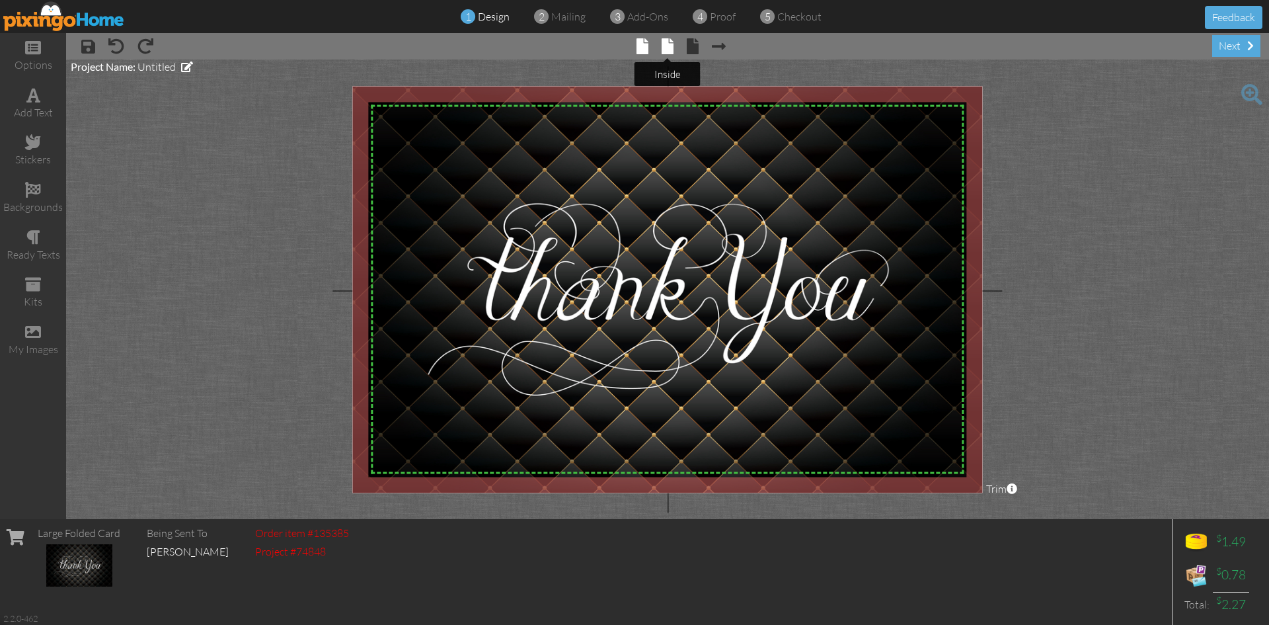
click at [664, 51] on span at bounding box center [668, 46] width 12 height 16
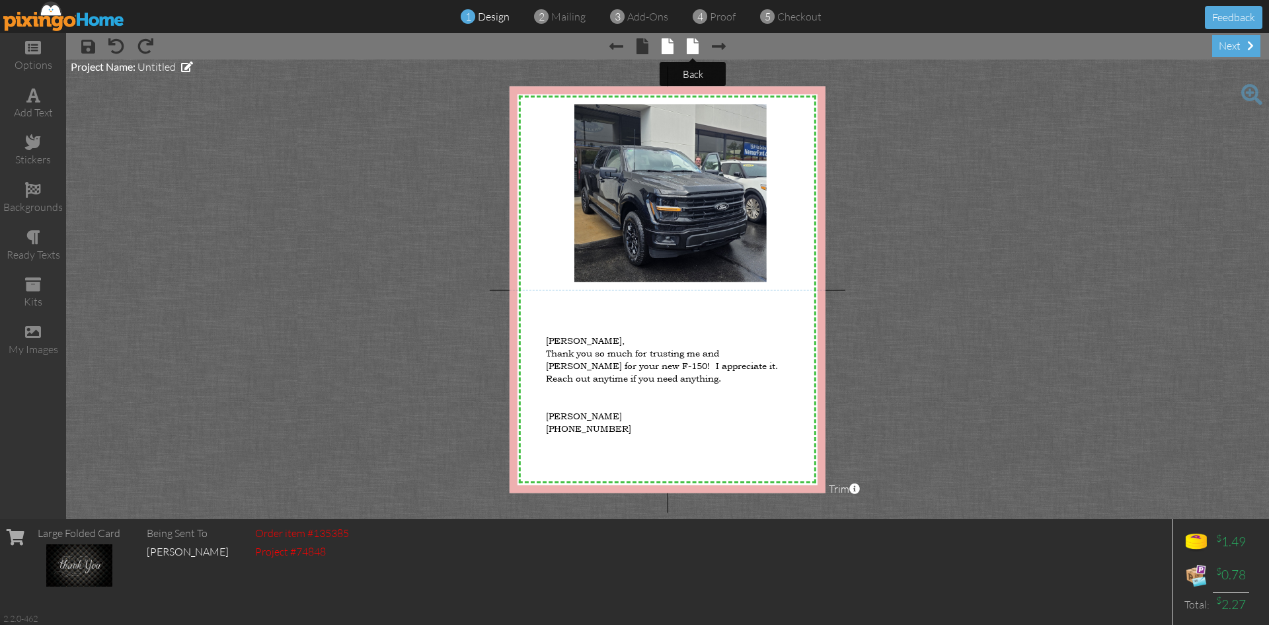
click at [696, 46] on span at bounding box center [693, 46] width 12 height 16
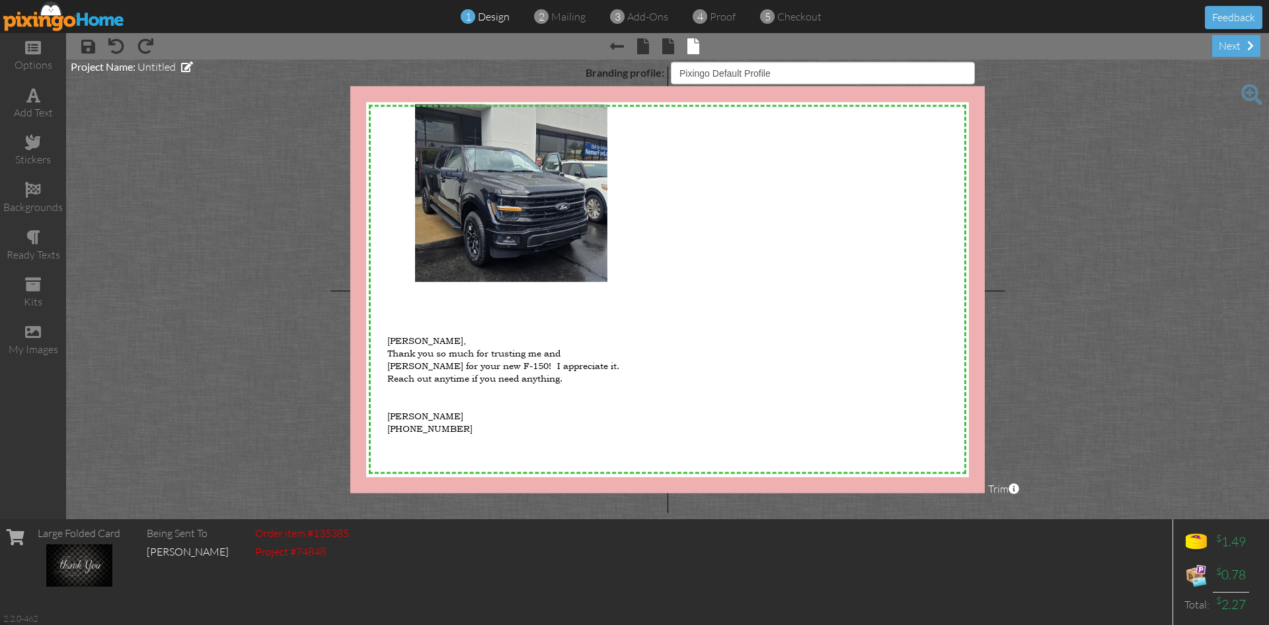
select select "object:134"
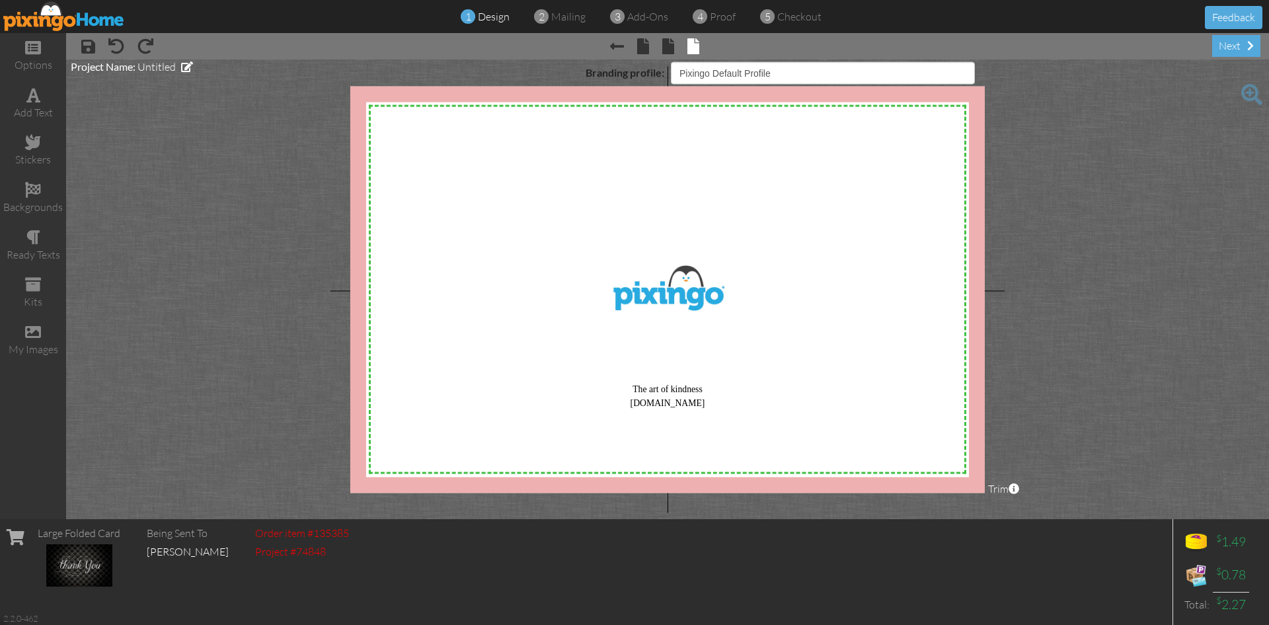
click at [672, 286] on div "X X X X X X X X X X X X X X X X X X X X X X X X X X X X X X X X X X X X X X X X…" at bounding box center [667, 289] width 635 height 406
click at [838, 70] on select "Pixingo Default Profile" at bounding box center [823, 72] width 304 height 22
click at [839, 71] on select "Pixingo Default Profile" at bounding box center [823, 72] width 304 height 22
click at [672, 384] on div "X X X X X X X X X X X X X X X X X X X X X X X X X X X X X X X X X X X X X X X X…" at bounding box center [667, 289] width 635 height 406
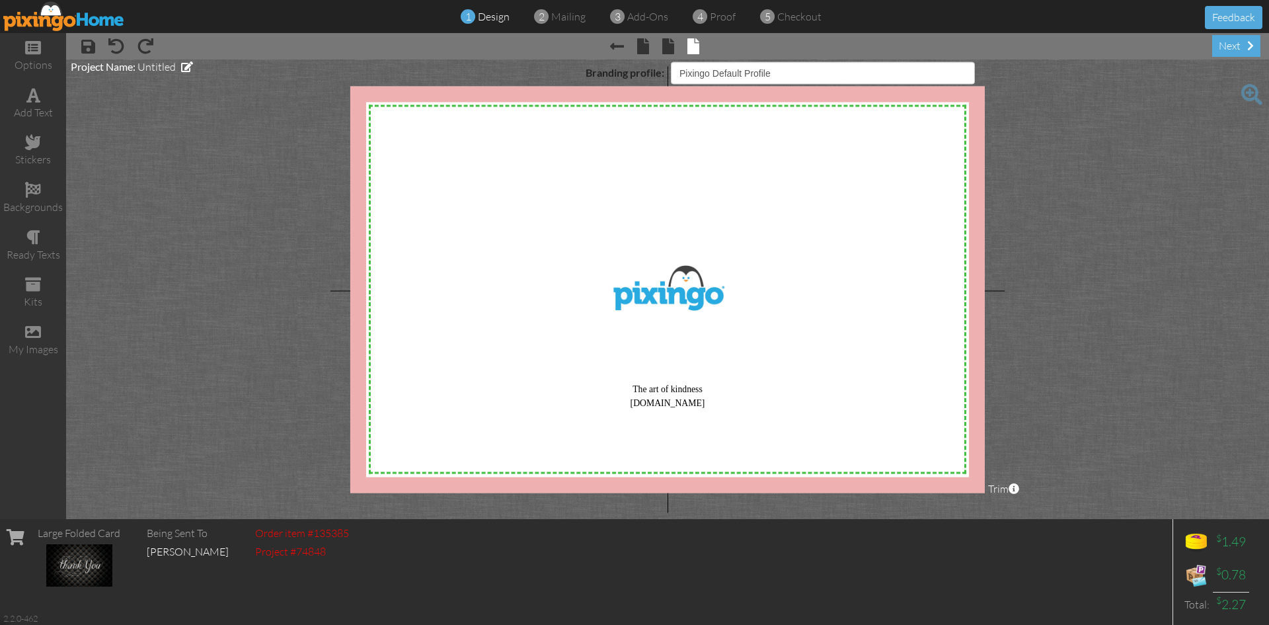
drag, startPoint x: 677, startPoint y: 402, endPoint x: 685, endPoint y: 394, distance: 10.8
click at [678, 402] on div "X X X X X X X X X X X X X X X X X X X X X X X X X X X X X X X X X X X X X X X X…" at bounding box center [667, 289] width 635 height 406
click at [1243, 42] on div "next" at bounding box center [1236, 46] width 48 height 22
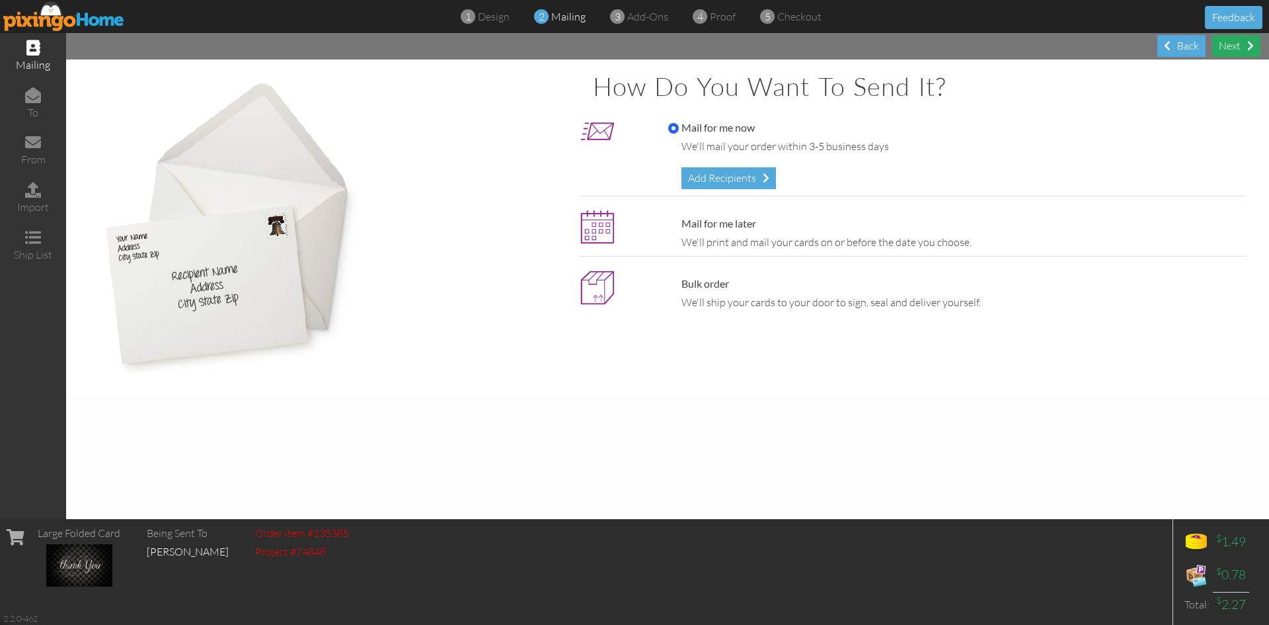
click at [1235, 42] on div "Next" at bounding box center [1236, 46] width 48 height 22
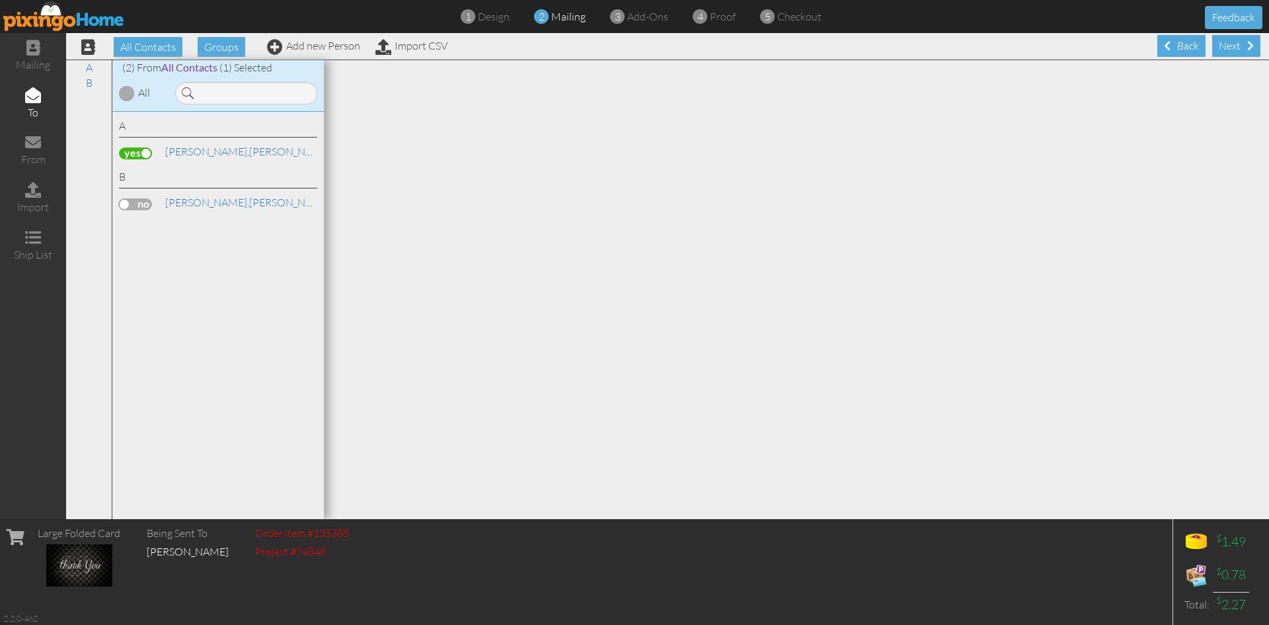
click at [1227, 42] on div "Next" at bounding box center [1236, 46] width 48 height 22
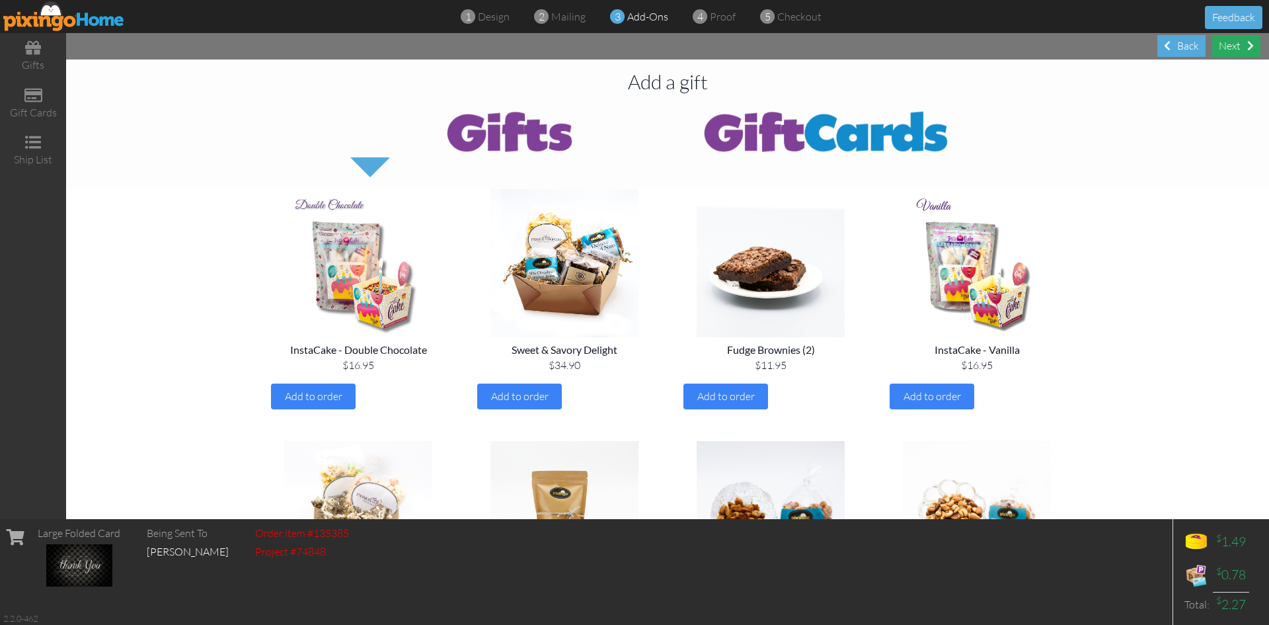
click at [1228, 45] on div "Next" at bounding box center [1236, 46] width 48 height 22
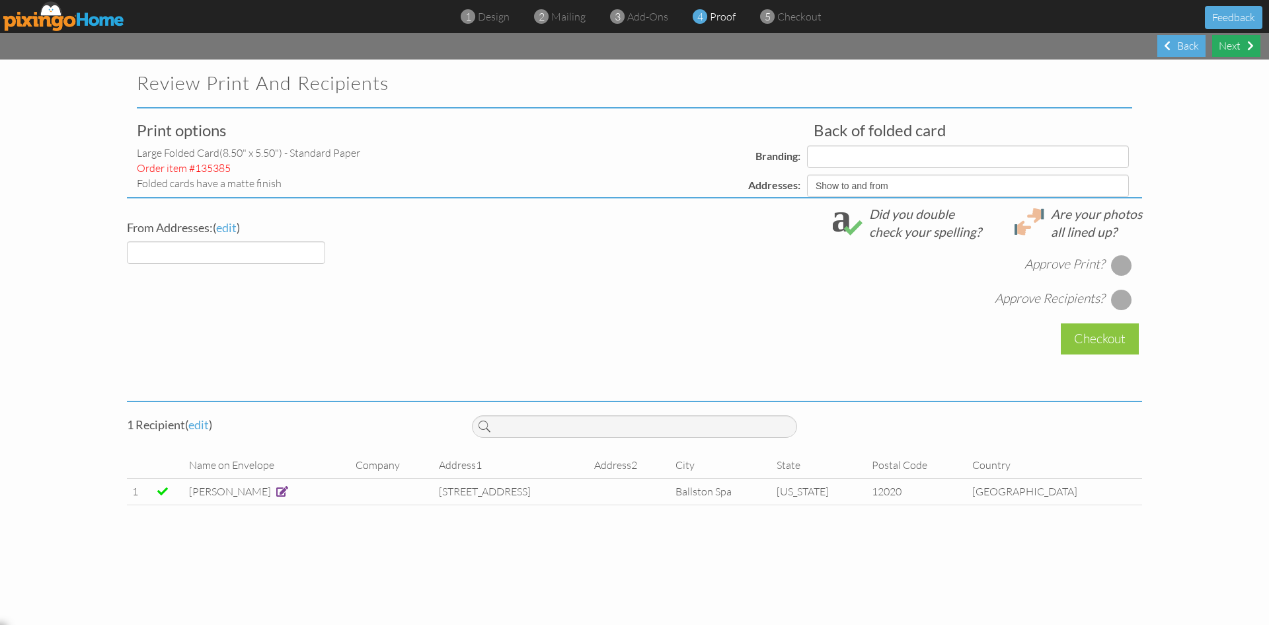
select select "object:294"
select select "object:296"
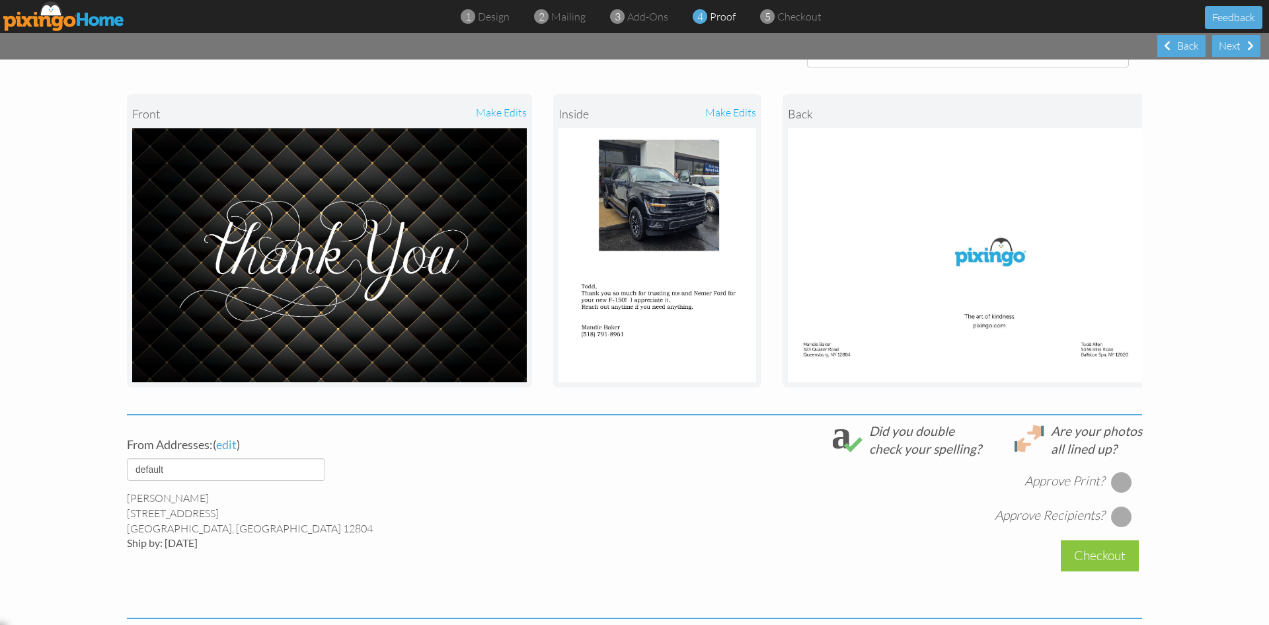
scroll to position [132, 0]
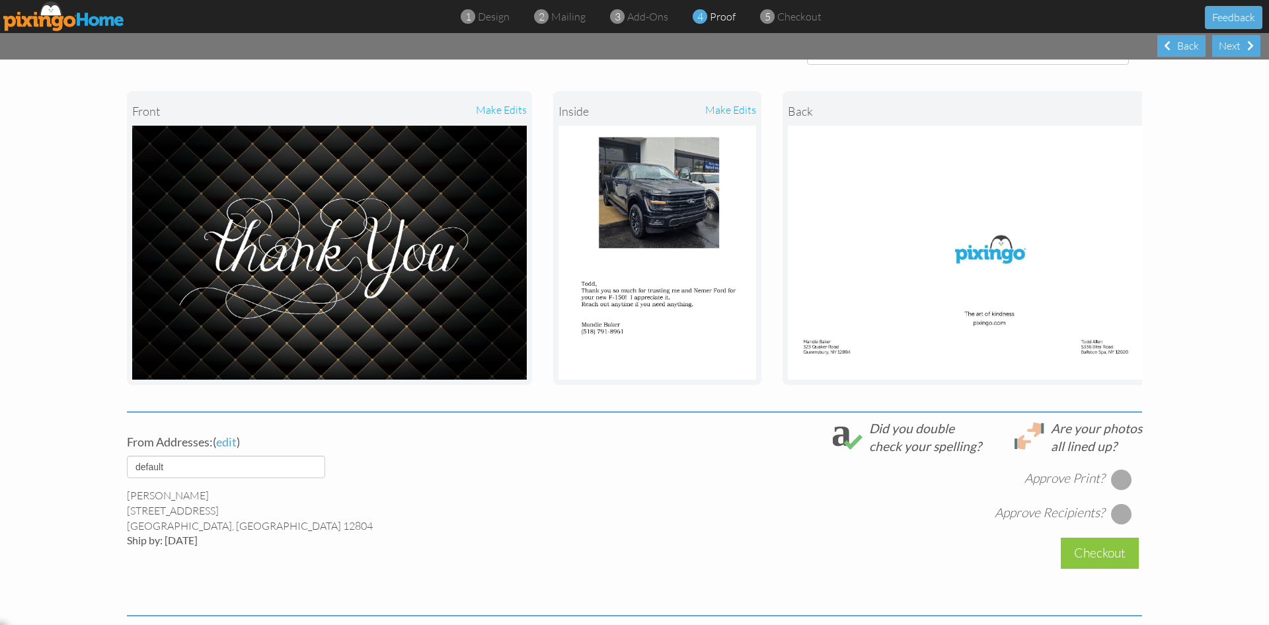
click at [1116, 487] on div at bounding box center [1121, 479] width 21 height 21
click at [1123, 521] on div at bounding box center [1121, 513] width 21 height 21
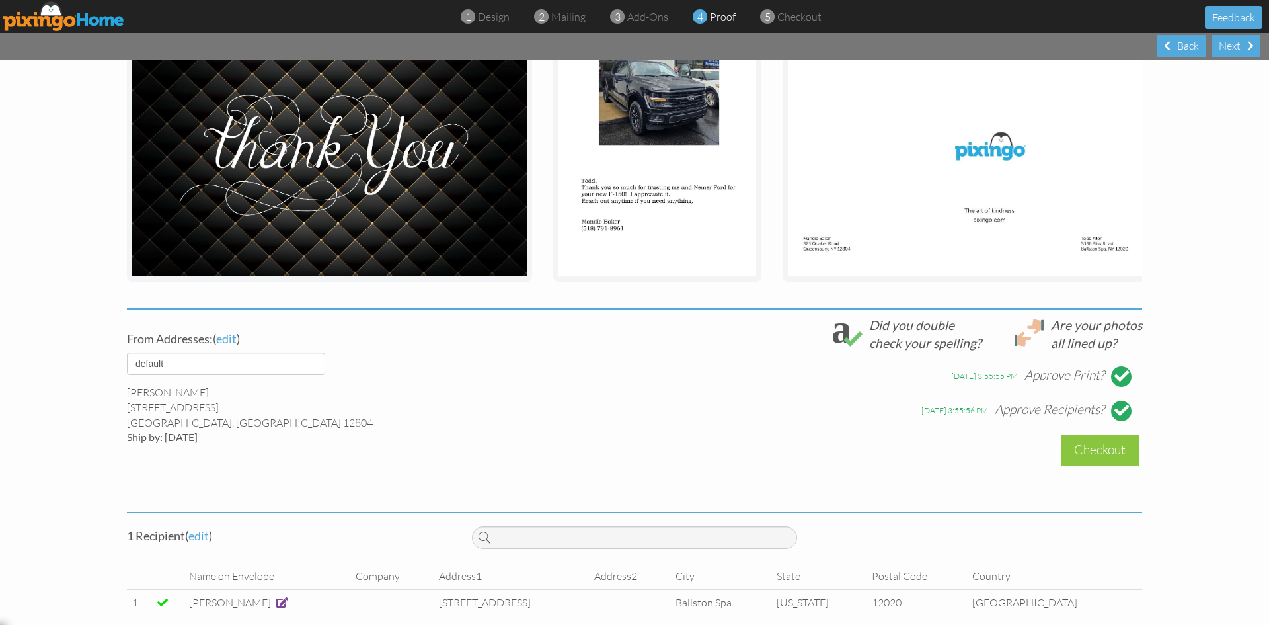
scroll to position [263, 0]
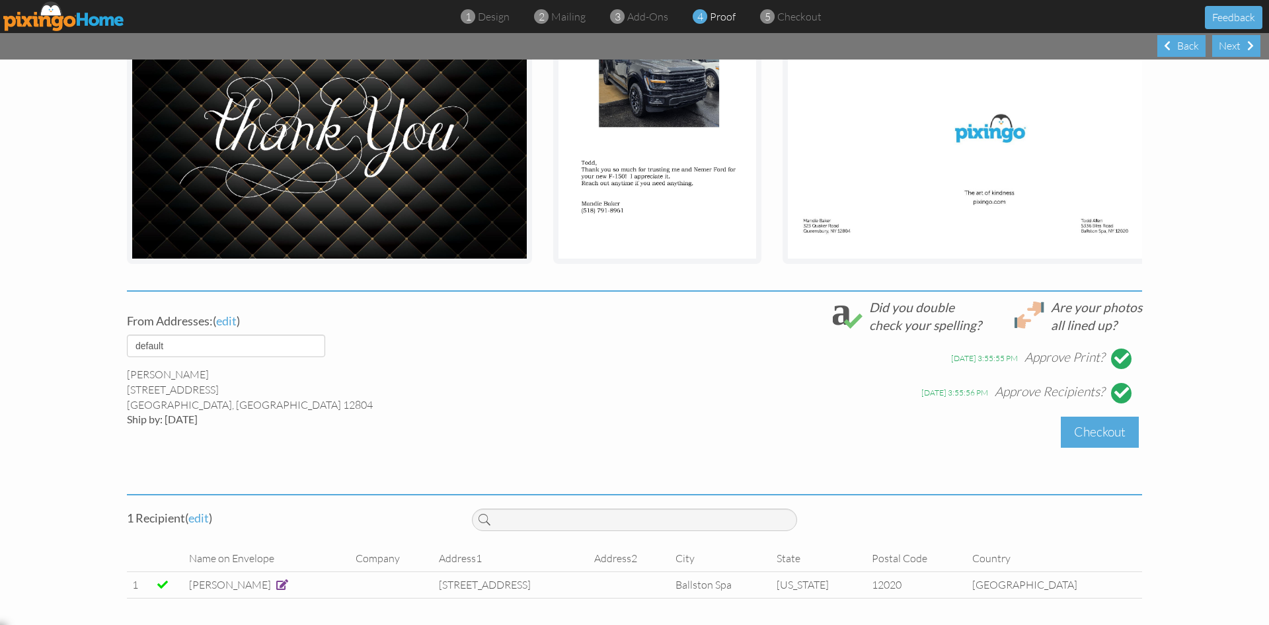
click at [1091, 433] on div "Checkout" at bounding box center [1100, 431] width 78 height 31
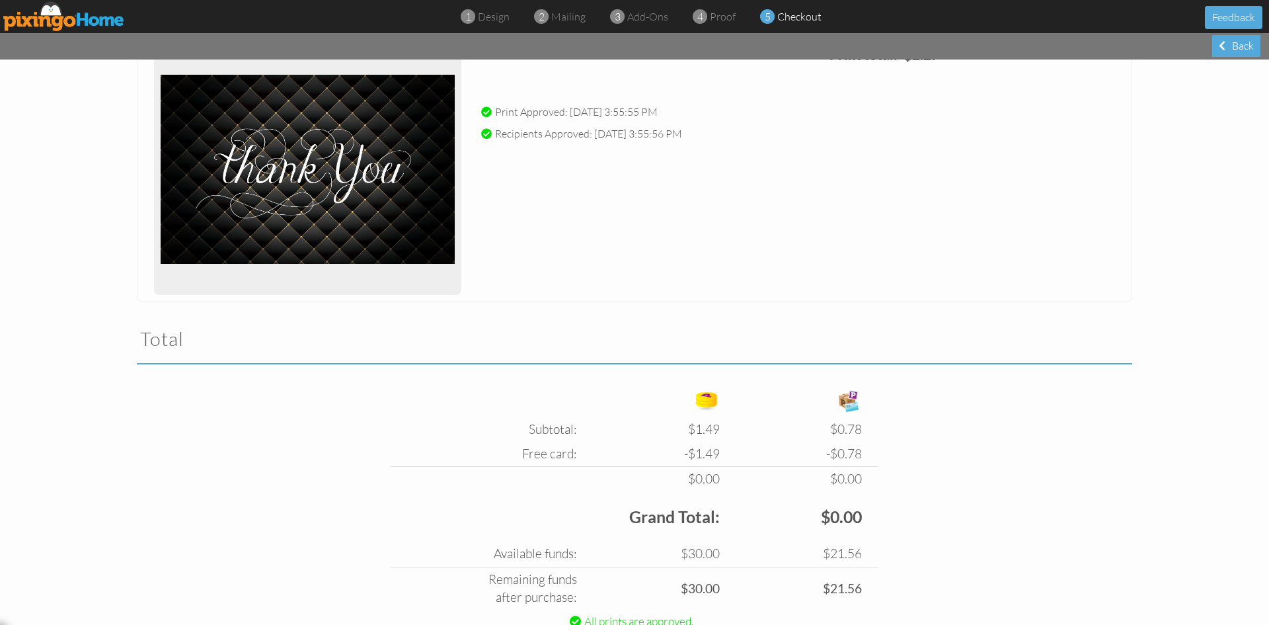
scroll to position [264, 0]
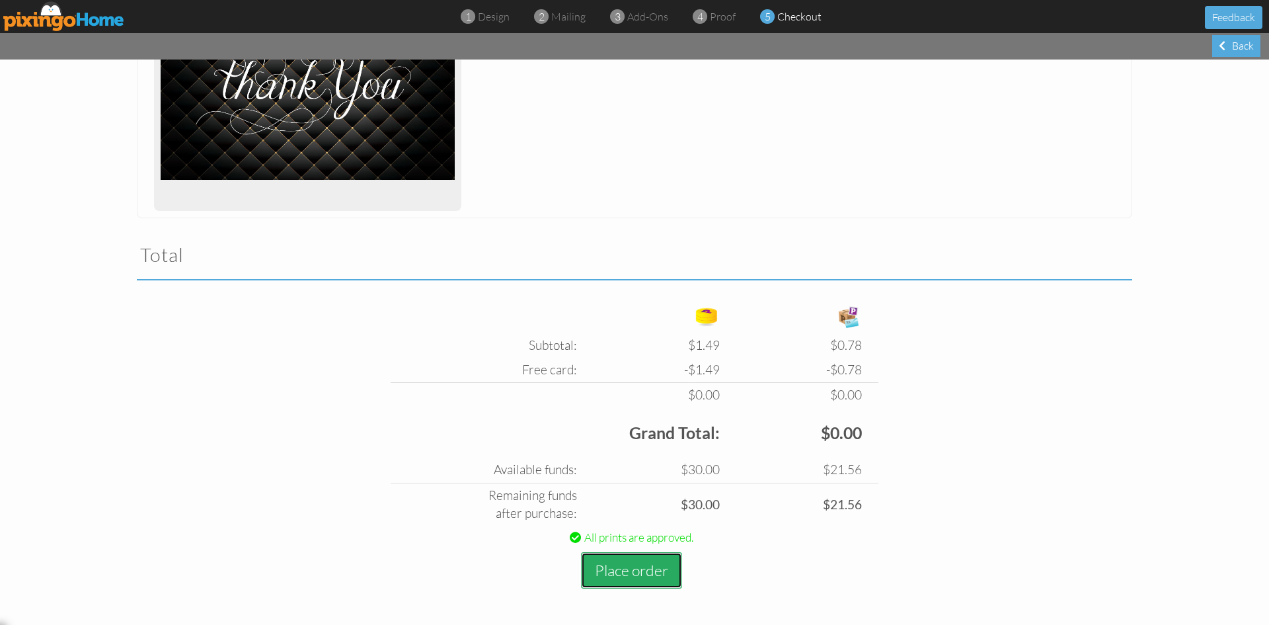
click at [628, 573] on button "Place order" at bounding box center [631, 570] width 101 height 36
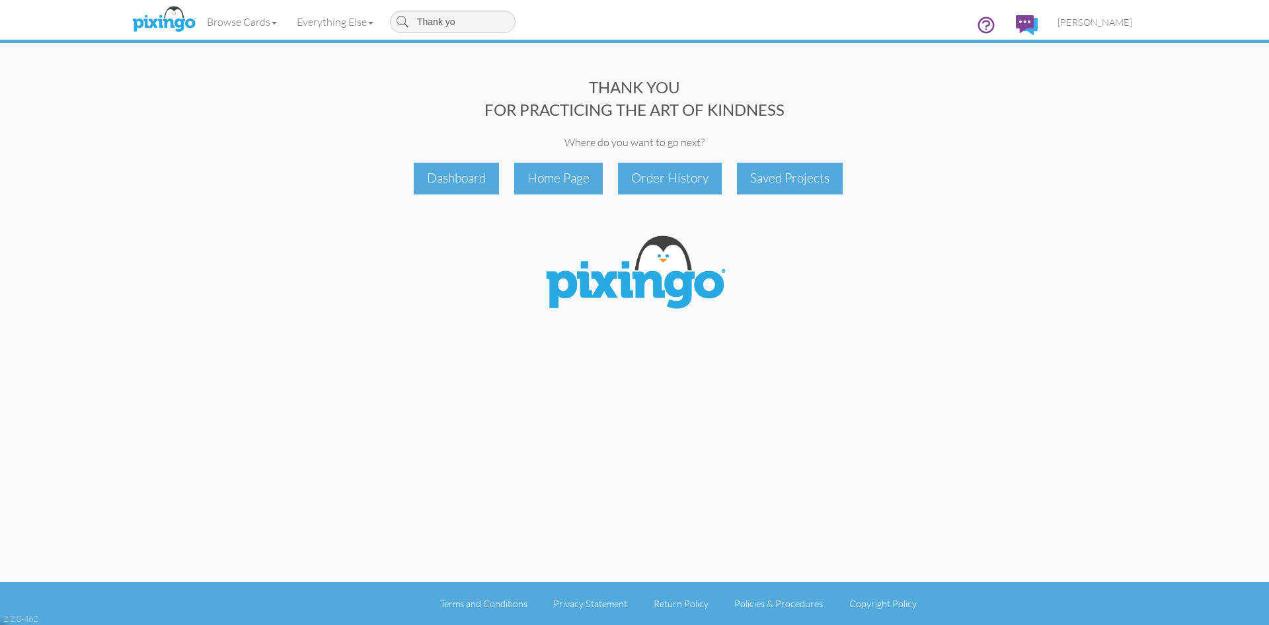
type input "Thank you"
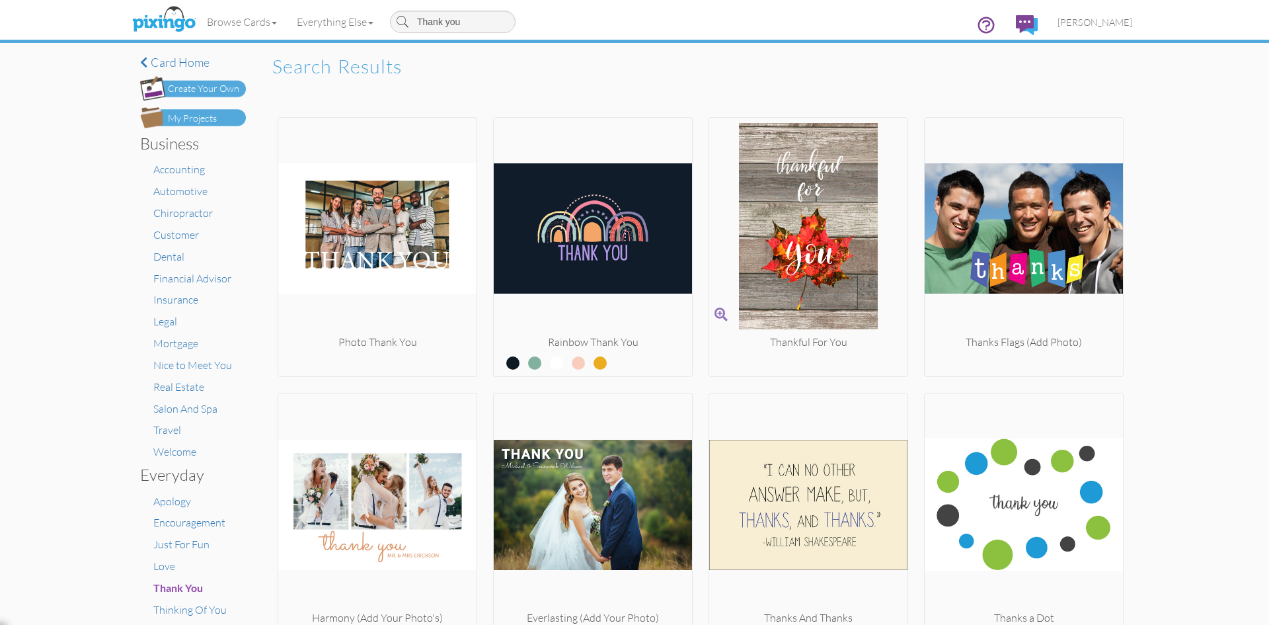
click at [796, 259] on img at bounding box center [808, 229] width 198 height 212
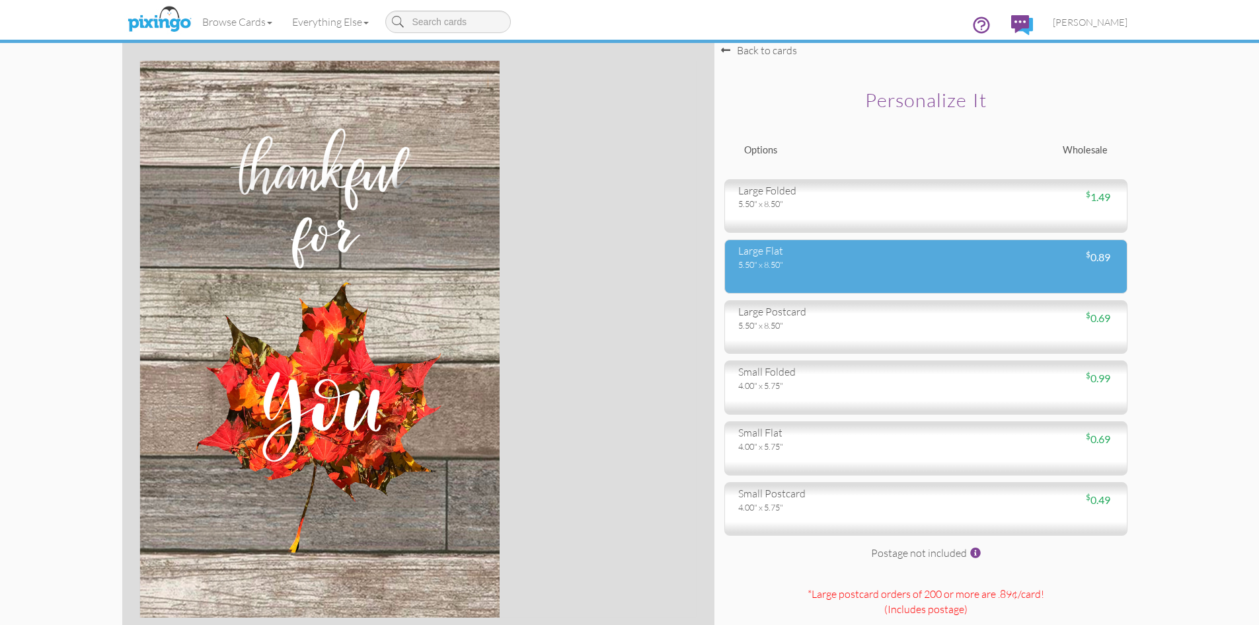
click at [930, 246] on div "large flat 5.50" x 8.50" $ 0.89" at bounding box center [925, 266] width 403 height 54
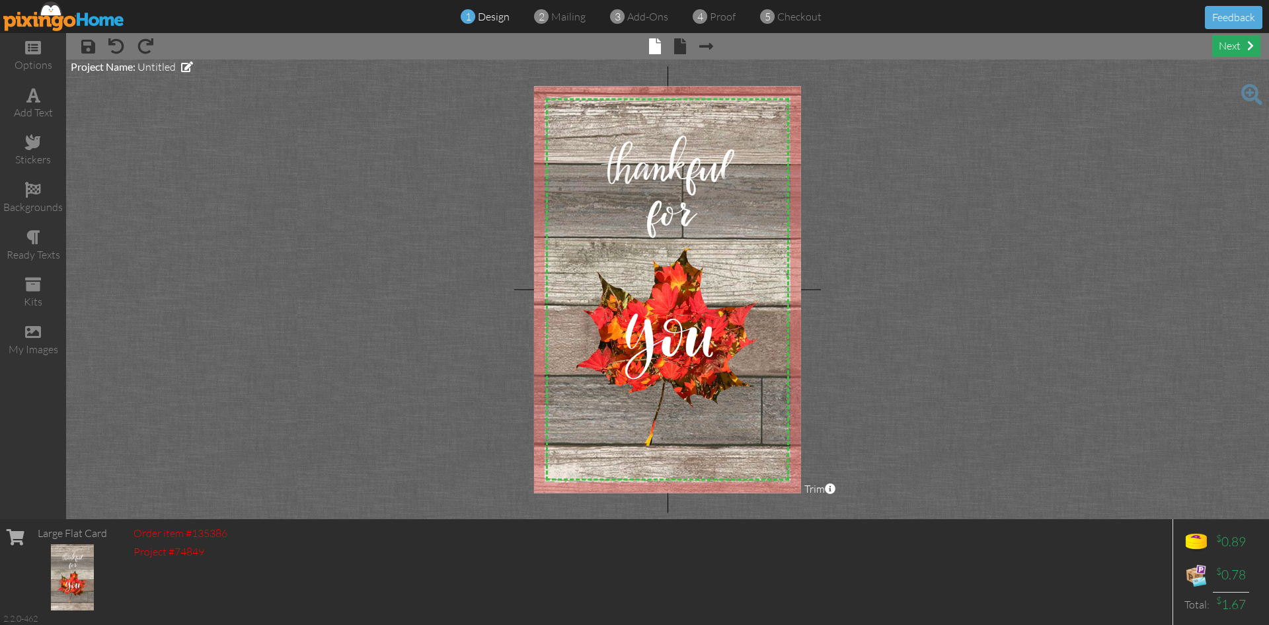
click at [1227, 42] on div "next" at bounding box center [1236, 46] width 48 height 22
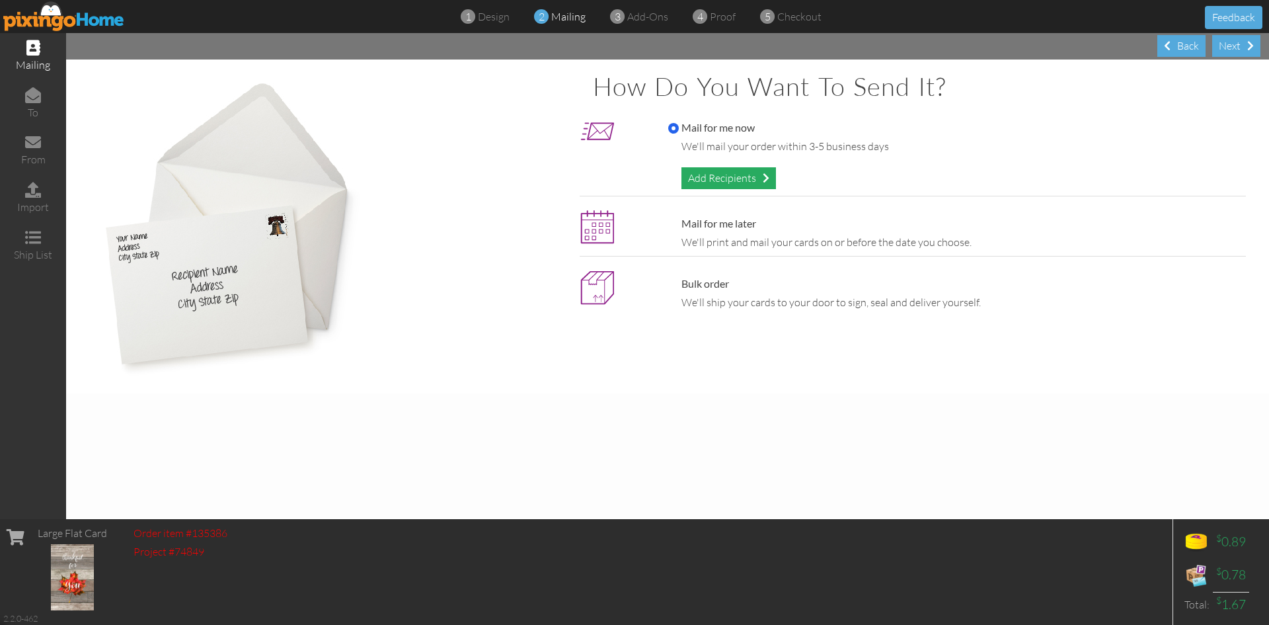
click at [720, 178] on div "Add Recipients" at bounding box center [728, 178] width 95 height 22
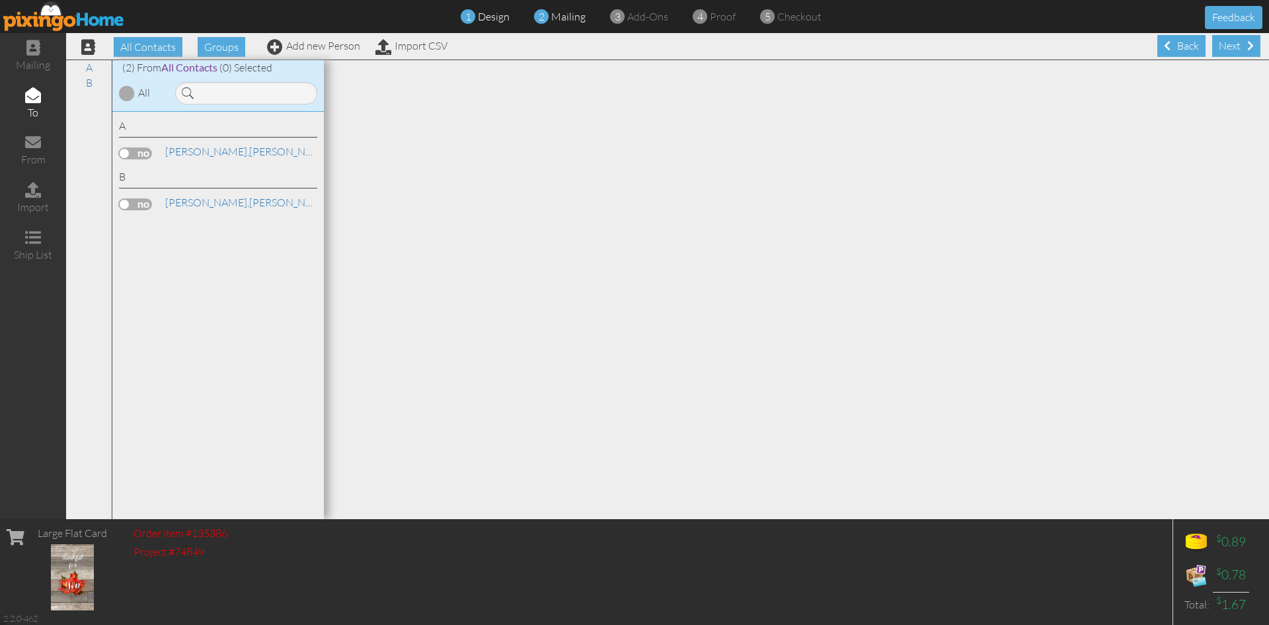
click at [475, 17] on span at bounding box center [468, 17] width 15 height 26
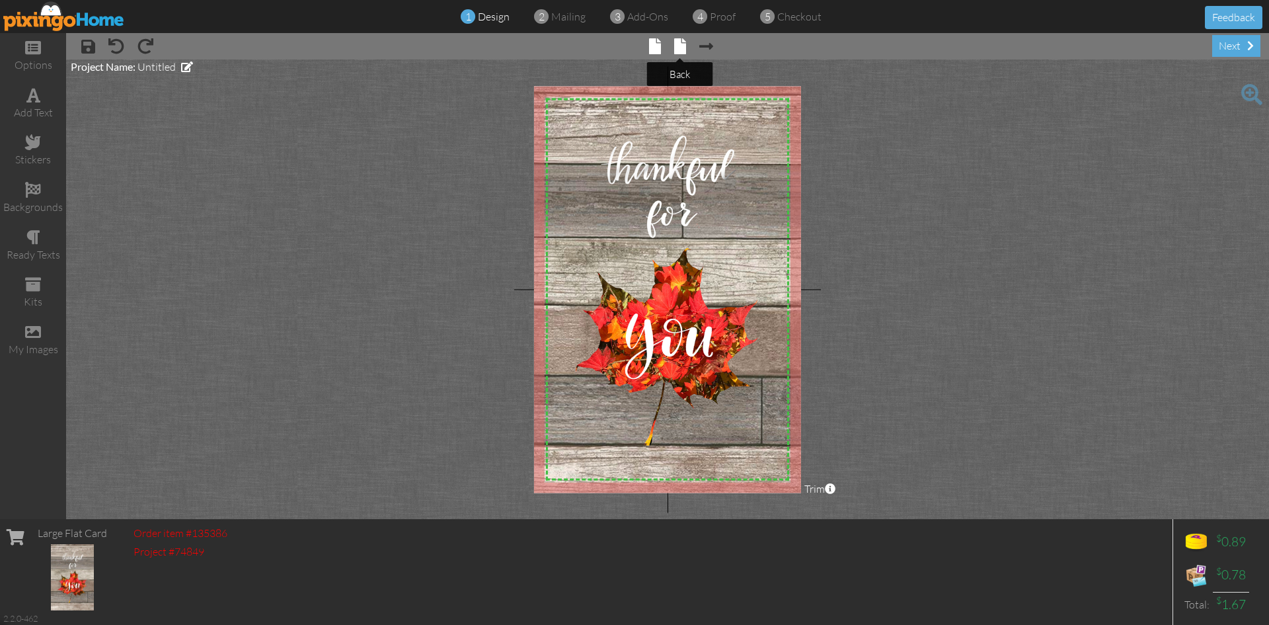
click at [674, 42] on span at bounding box center [680, 46] width 12 height 16
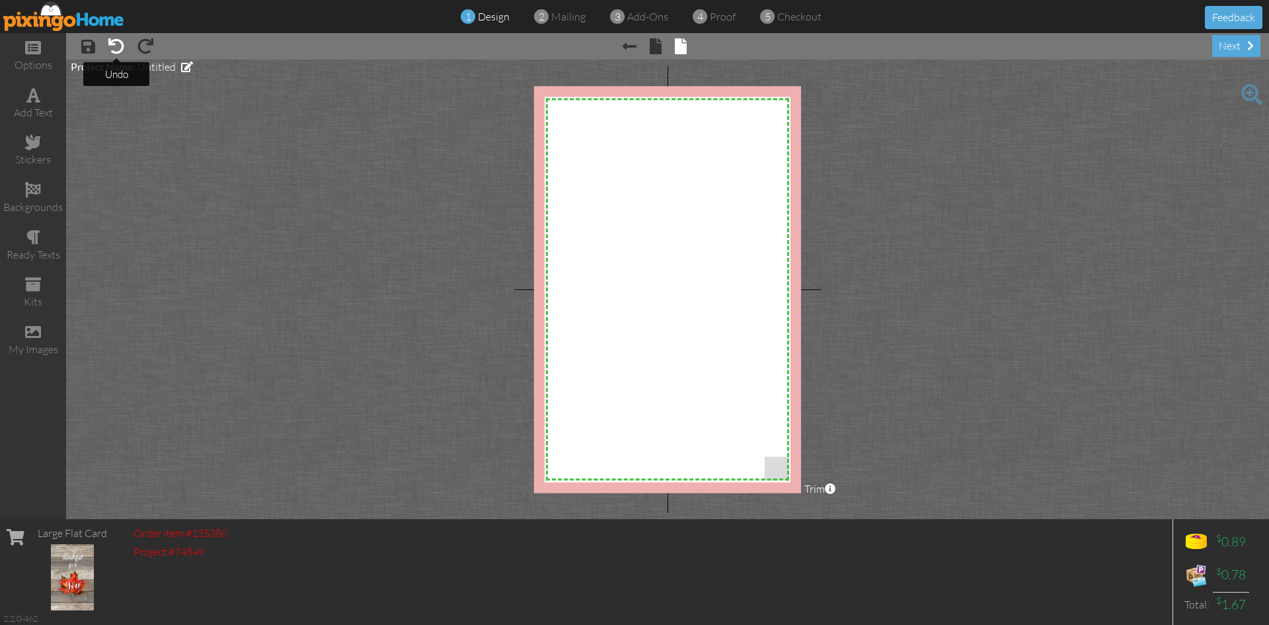
click at [114, 42] on span at bounding box center [116, 46] width 16 height 16
